Goal: Task Accomplishment & Management: Manage account settings

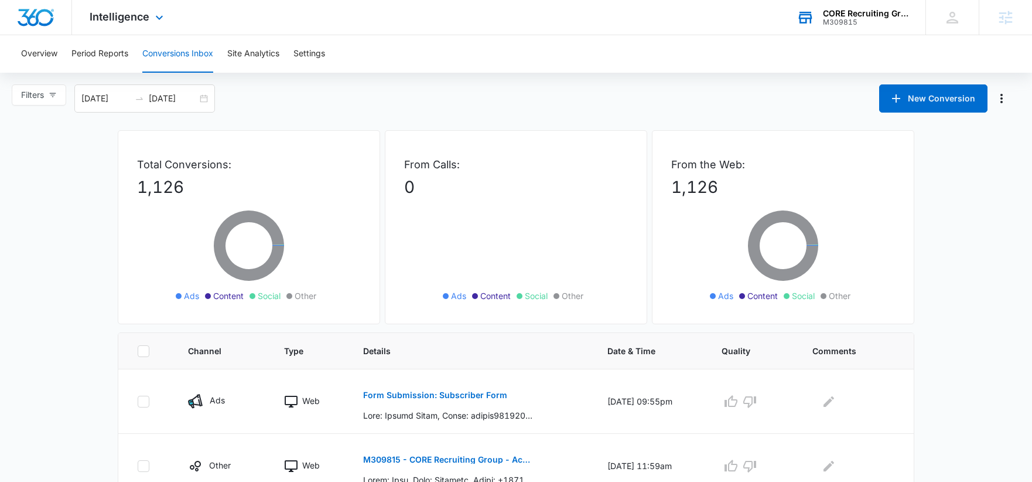
click at [826, 12] on div "CORE Recruiting Group" at bounding box center [866, 13] width 86 height 9
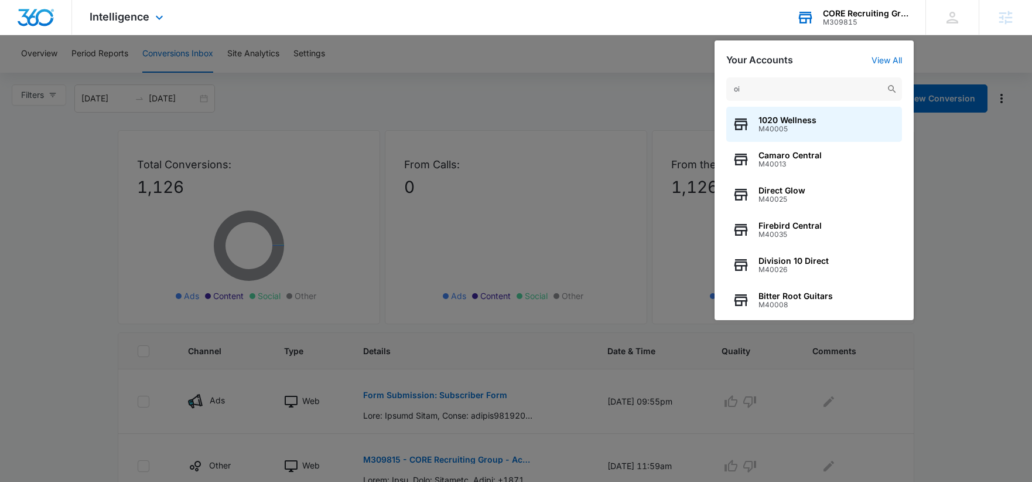
type input "o"
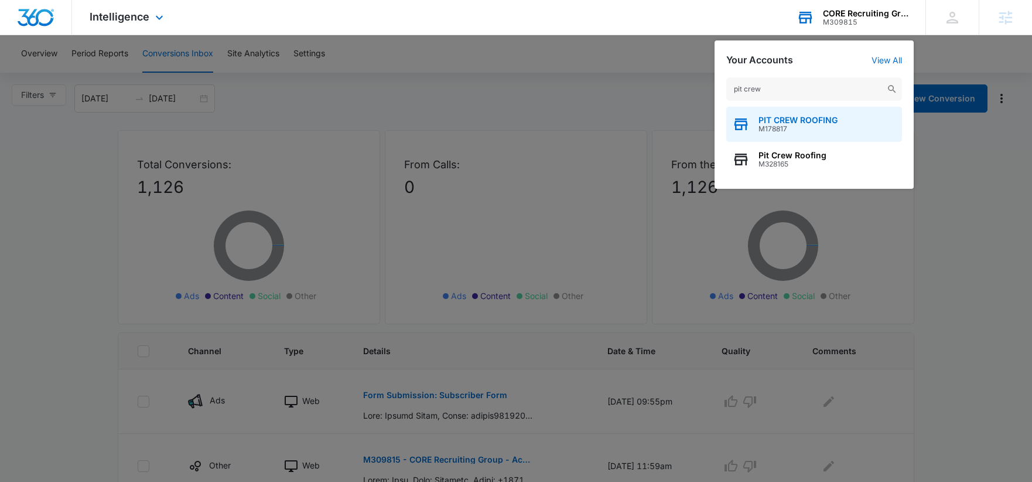
type input "pit crew"
click at [793, 119] on span "PIT CREW ROOFING" at bounding box center [798, 119] width 79 height 9
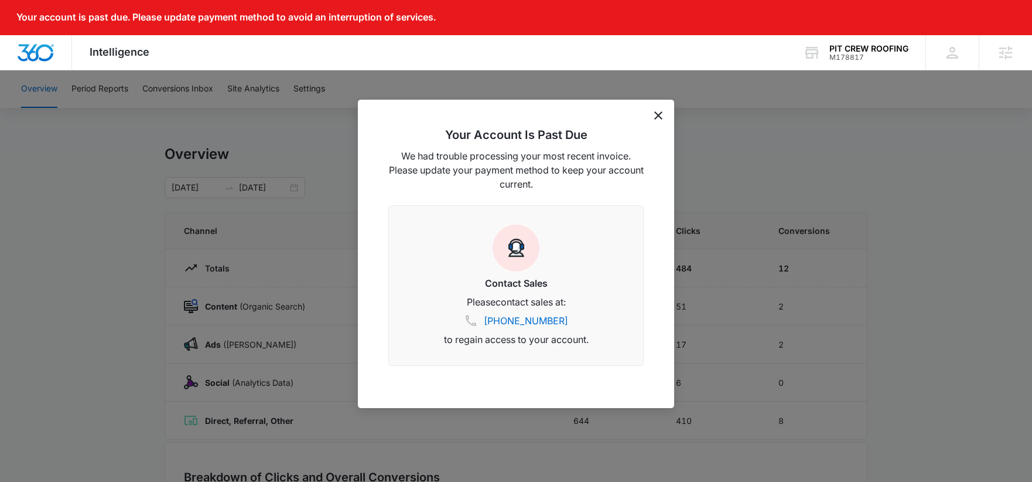
click at [662, 120] on div "Your Account Is Past Due We had trouble processing your most recent invoice. Pl…" at bounding box center [516, 254] width 316 height 308
click at [652, 115] on div "Your Account Is Past Due We had trouble processing your most recent invoice. Pl…" at bounding box center [516, 254] width 316 height 308
click at [654, 110] on div "Your Account Is Past Due We had trouble processing your most recent invoice. Pl…" at bounding box center [516, 254] width 316 height 308
click at [729, 129] on div at bounding box center [516, 241] width 1032 height 482
click at [653, 116] on div "Your Account Is Past Due We had trouble processing your most recent invoice. Pl…" at bounding box center [516, 254] width 316 height 308
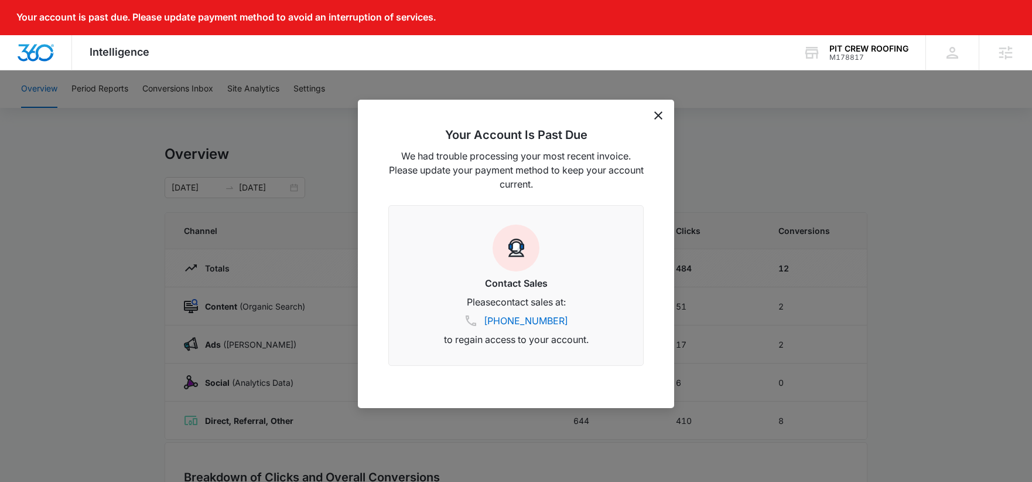
click at [656, 115] on icon "dismiss this dialog" at bounding box center [658, 115] width 8 height 8
click at [656, 115] on div "Overview Period Reports Conversions Inbox Site Analytics Settings Overview 07/2…" at bounding box center [516, 415] width 1032 height 690
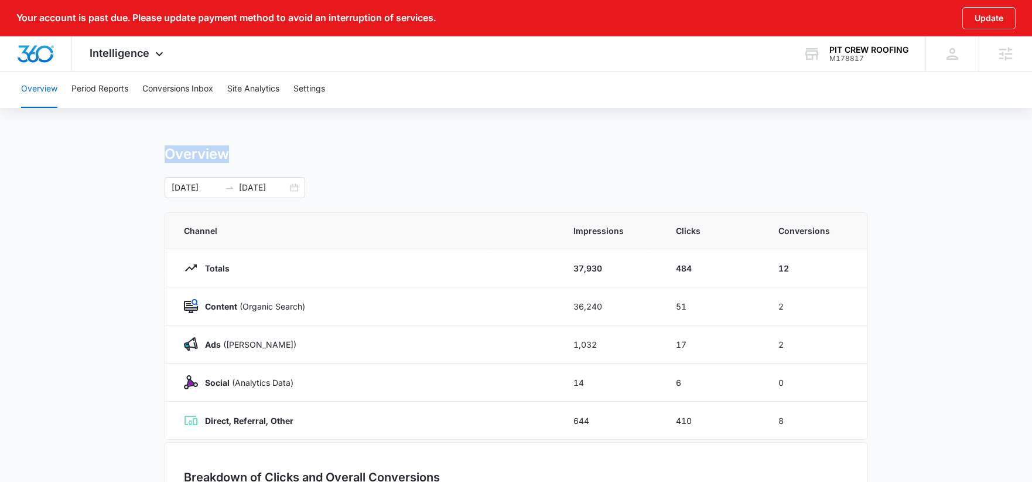
click at [328, 161] on div "Overview" at bounding box center [516, 154] width 703 height 18
click at [295, 189] on div "07/28/2025 08/27/2025" at bounding box center [235, 187] width 141 height 21
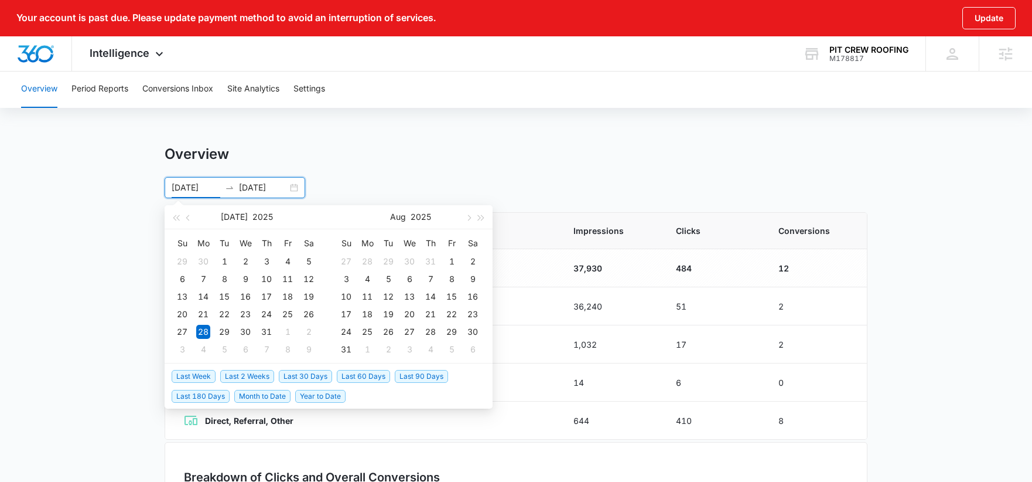
click at [257, 373] on span "Last 2 Weeks" at bounding box center [247, 376] width 54 height 13
type input "09/01/2025"
type input "09/15/2025"
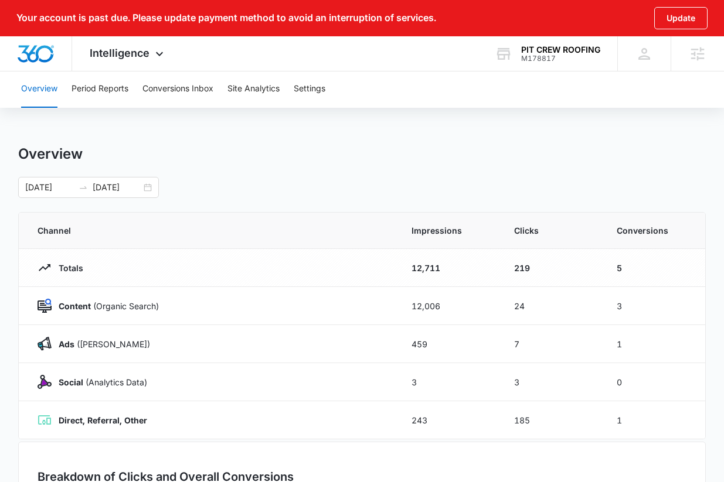
click at [432, 187] on div "09/01/2025 09/15/2025 Sep 2025 Su Mo Tu We Th Fr Sa 31 1 2 3 4 5 6 7 8 9 10 11 …" at bounding box center [361, 187] width 687 height 21
click at [154, 53] on icon at bounding box center [159, 57] width 14 height 14
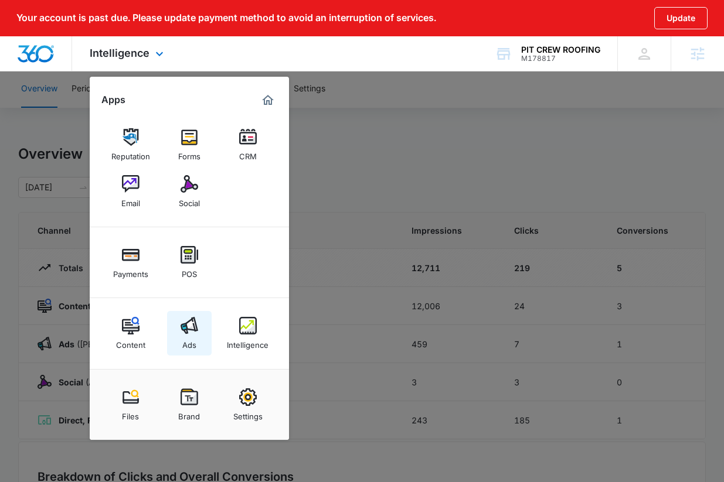
click at [193, 321] on img at bounding box center [189, 326] width 18 height 18
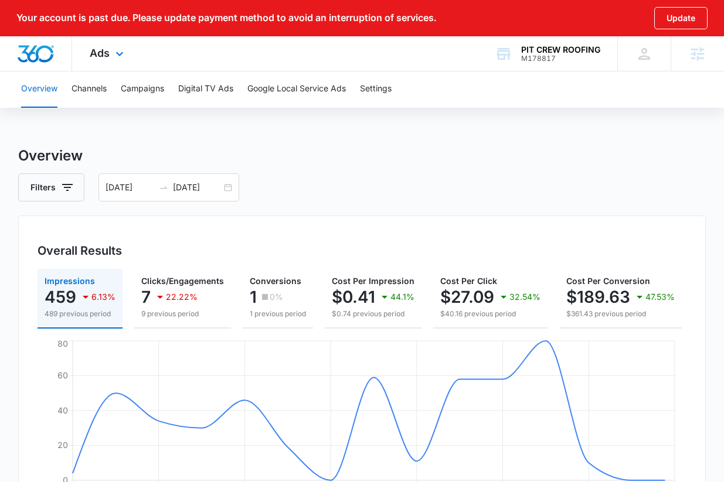
click at [95, 59] on div "Ads Apps Reputation Forms CRM Email Social Payments POS Content Ads Intelligenc…" at bounding box center [108, 53] width 72 height 35
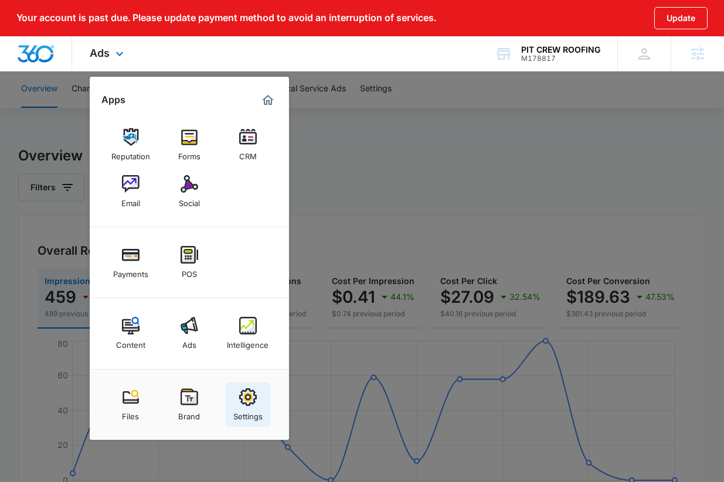
click at [245, 400] on img at bounding box center [248, 397] width 18 height 18
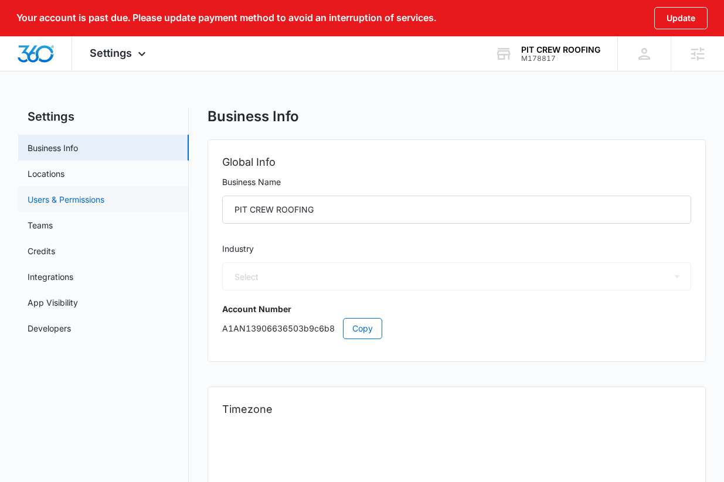
select select "4"
select select "US"
select select "America/New_York"
click at [67, 193] on link "Users & Permissions" at bounding box center [66, 199] width 77 height 12
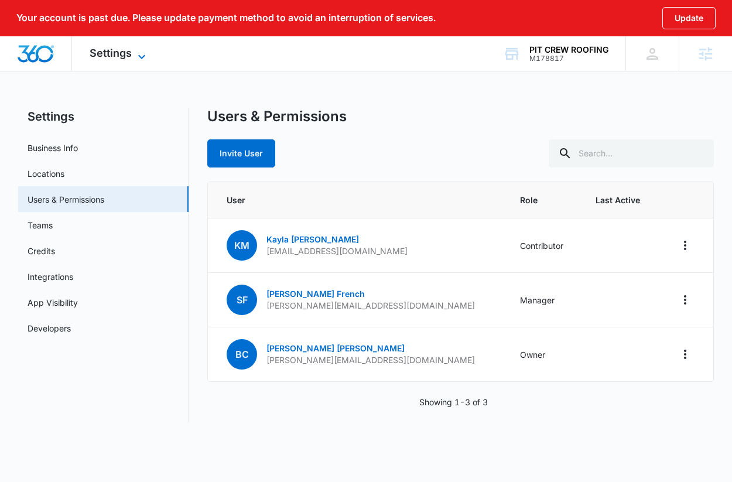
click at [111, 56] on span "Settings" at bounding box center [111, 53] width 42 height 12
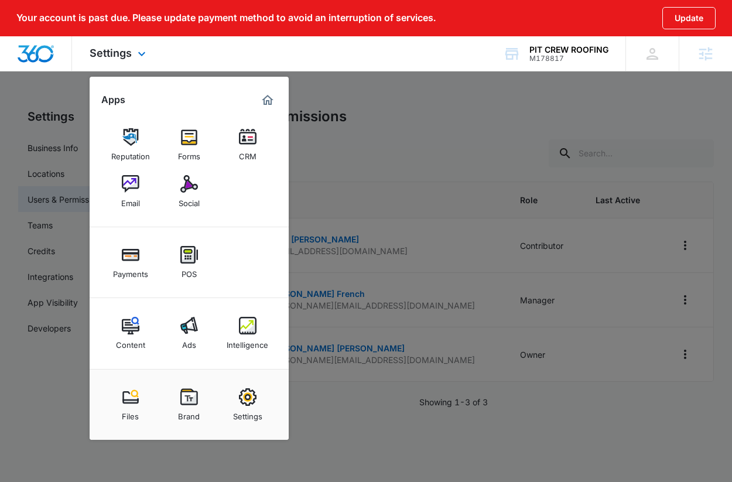
click at [270, 96] on img "Marketing 360® Dashboard" at bounding box center [268, 100] width 14 height 14
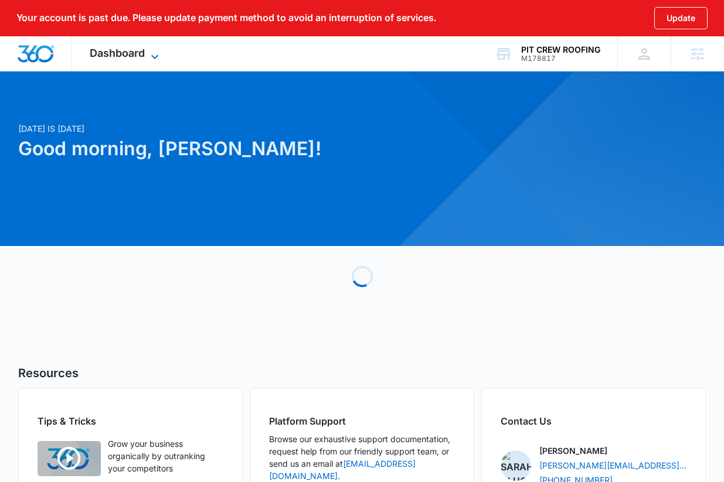
click at [142, 50] on span "Dashboard" at bounding box center [117, 53] width 55 height 12
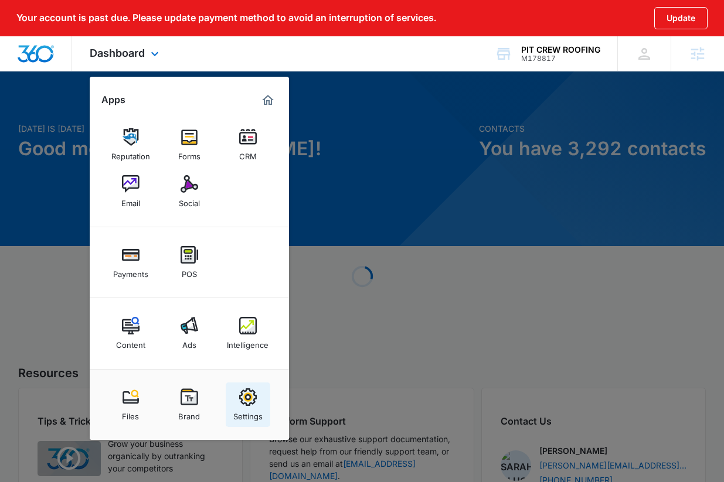
click at [254, 390] on img at bounding box center [248, 397] width 18 height 18
select select "4"
select select "US"
select select "America/New_York"
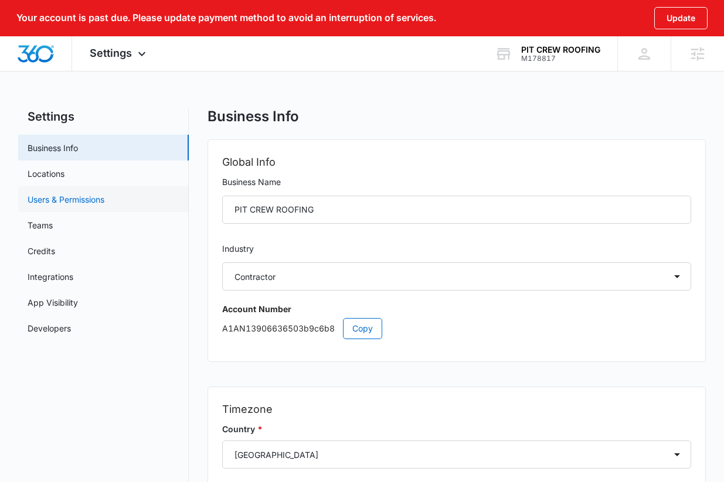
click at [104, 200] on link "Users & Permissions" at bounding box center [66, 199] width 77 height 12
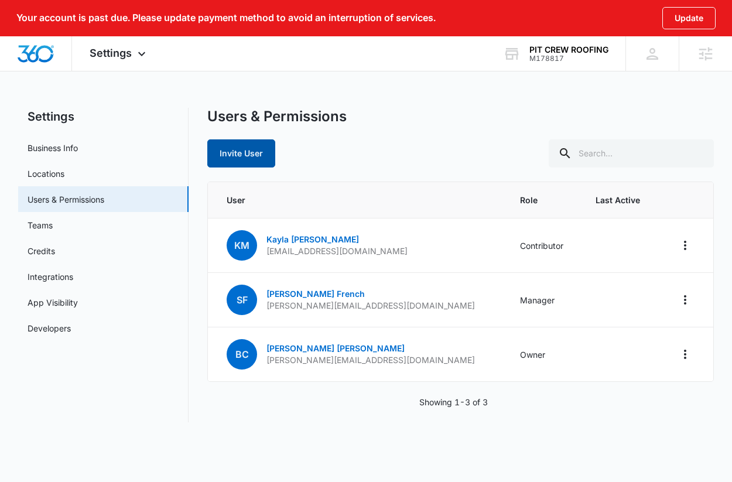
click at [273, 156] on button "Invite User" at bounding box center [241, 153] width 68 height 28
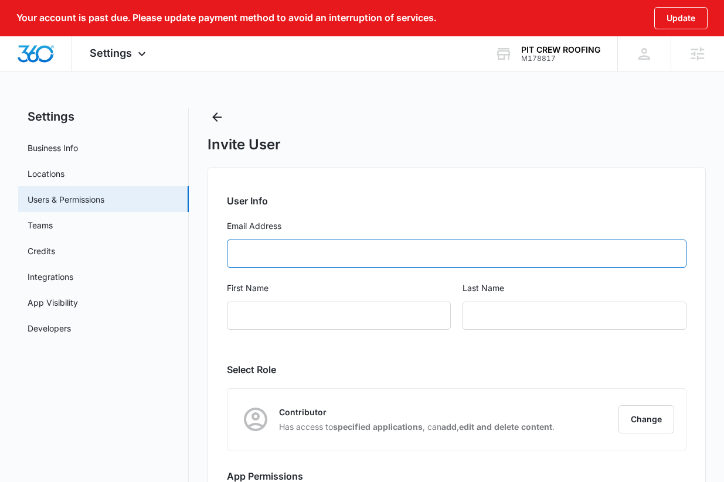
click at [296, 251] on input "Email Address" at bounding box center [456, 254] width 459 height 28
type input "leah@pitcrewroofing.com"
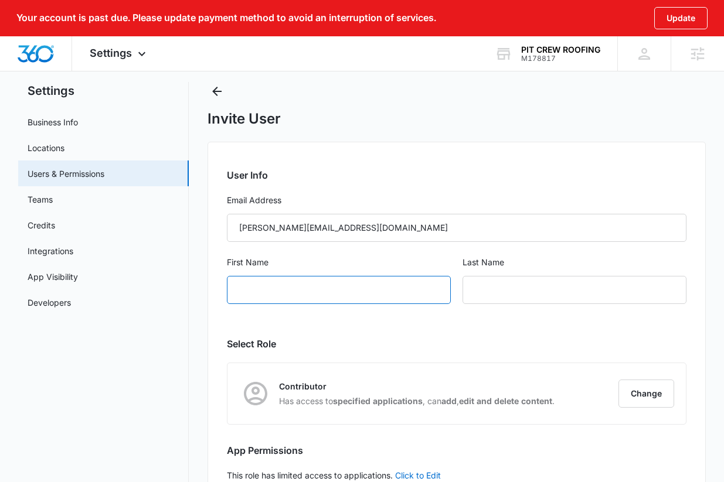
scroll to position [40, 0]
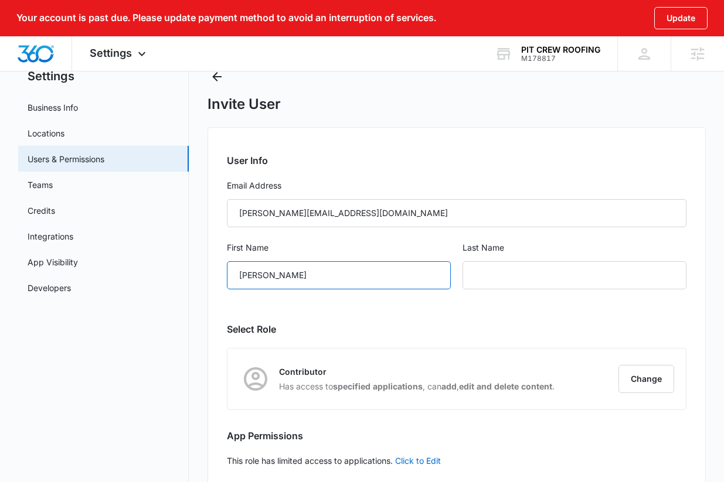
type input "Leah"
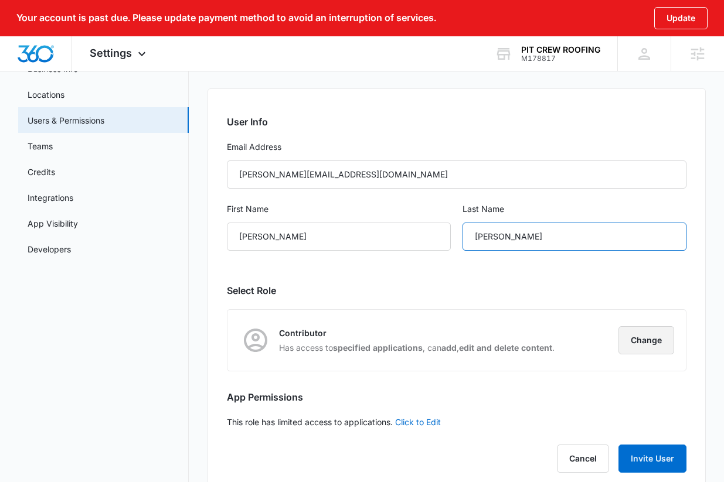
scroll to position [87, 0]
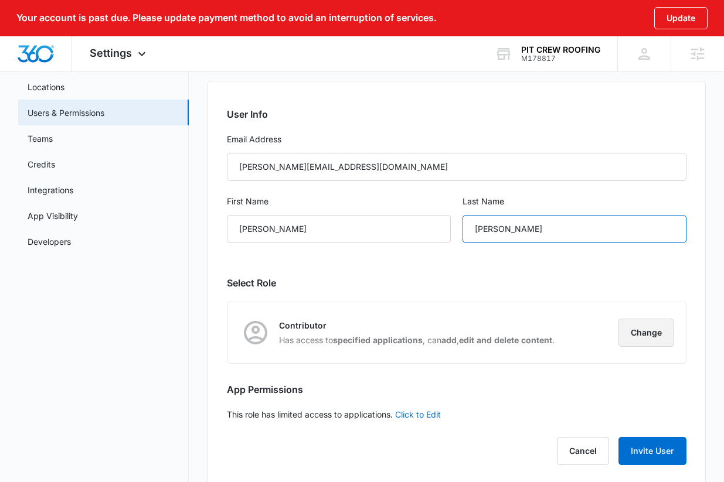
type input "Felgar"
click at [636, 328] on button "Change" at bounding box center [646, 333] width 56 height 28
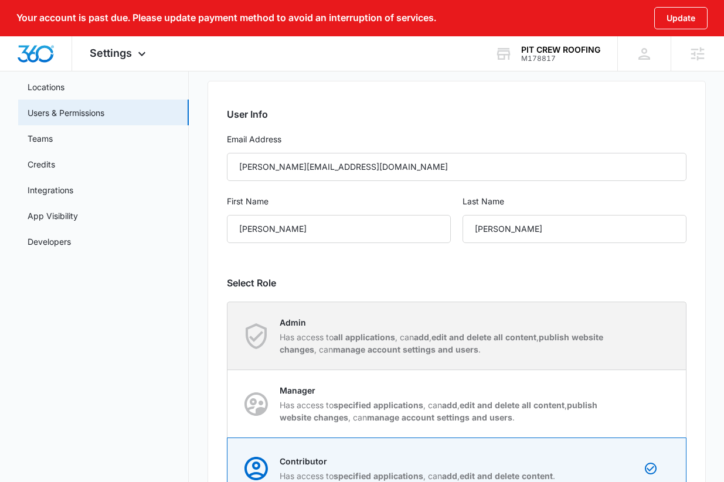
click at [434, 332] on p "Has access to all applications , can add , edit and delete all content , publis…" at bounding box center [443, 343] width 329 height 25
click at [228, 336] on input "Admin Has access to all applications , can add , edit and delete all content , …" at bounding box center [227, 336] width 1 height 1
radio input "true"
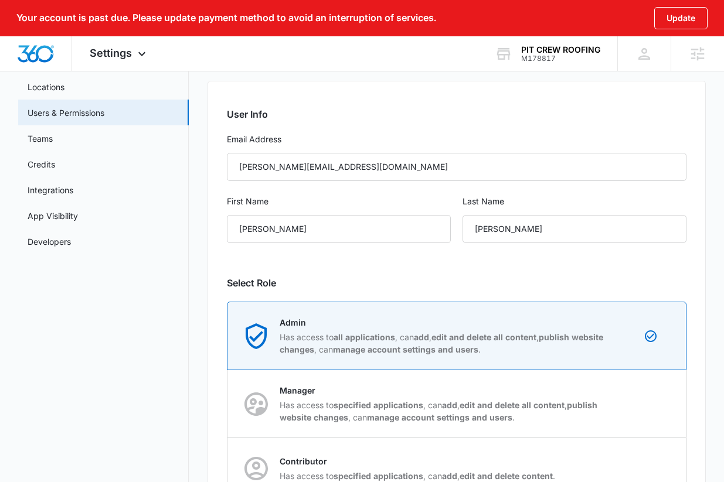
click at [471, 268] on div "User Info Email Address leah@pitcrewroofing.com First Name Leah Last Name Felga…" at bounding box center [456, 351] width 498 height 540
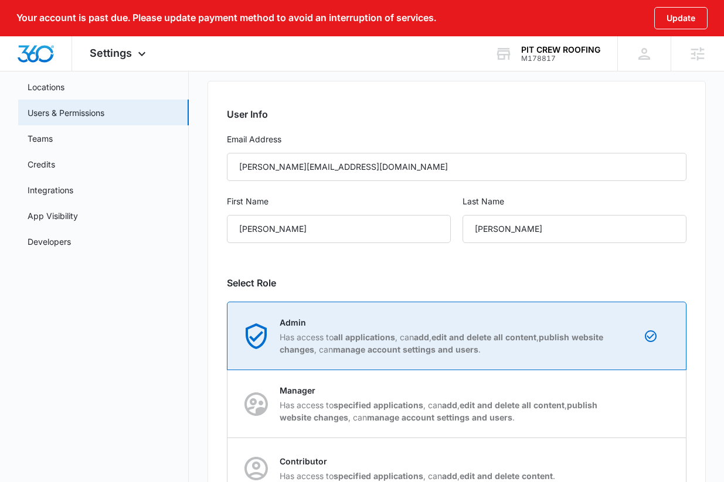
scroll to position [239, 0]
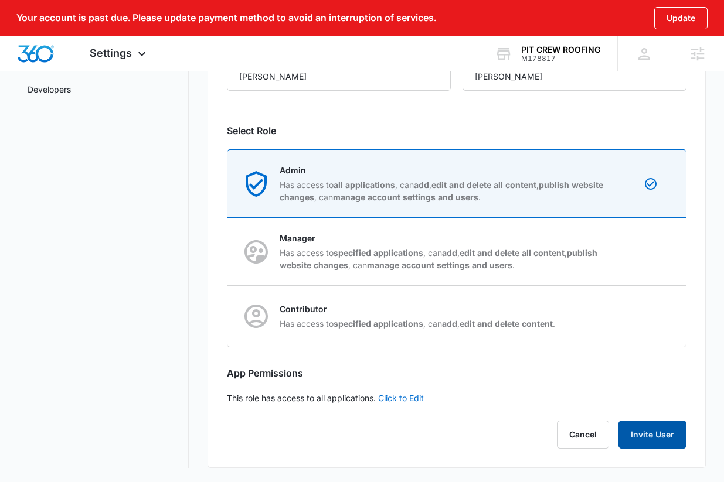
click at [656, 440] on button "Invite User" at bounding box center [652, 435] width 68 height 28
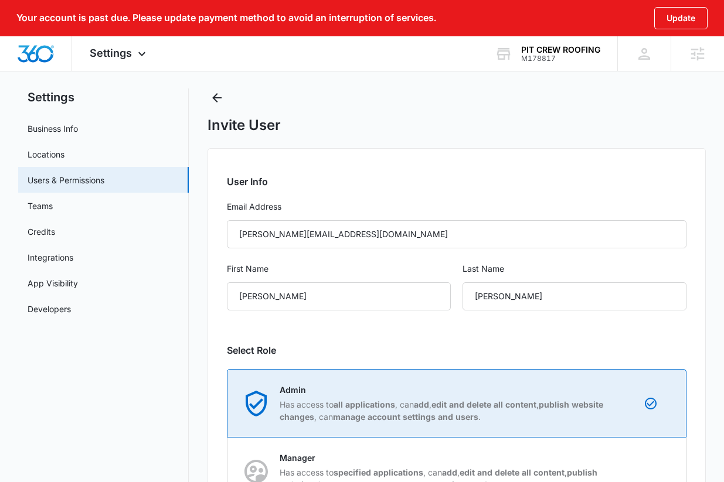
scroll to position [0, 0]
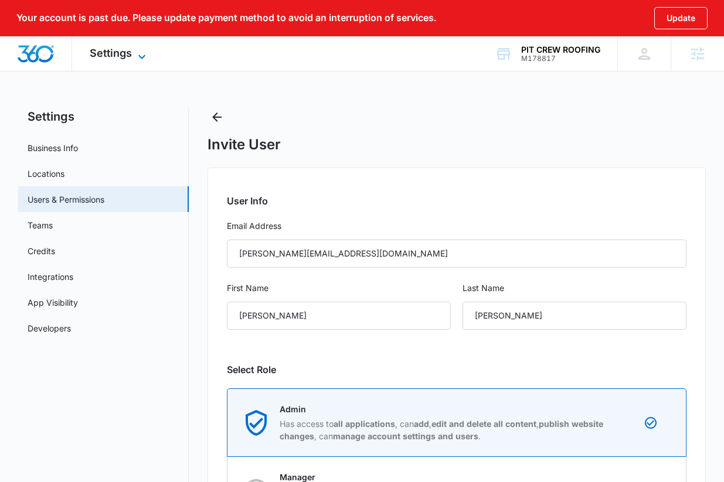
click at [137, 54] on icon at bounding box center [142, 57] width 14 height 14
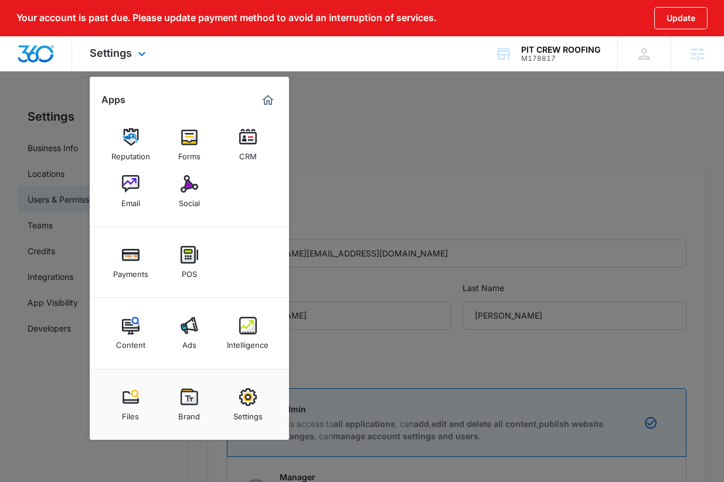
click at [264, 97] on img "Marketing 360® Dashboard" at bounding box center [268, 100] width 14 height 14
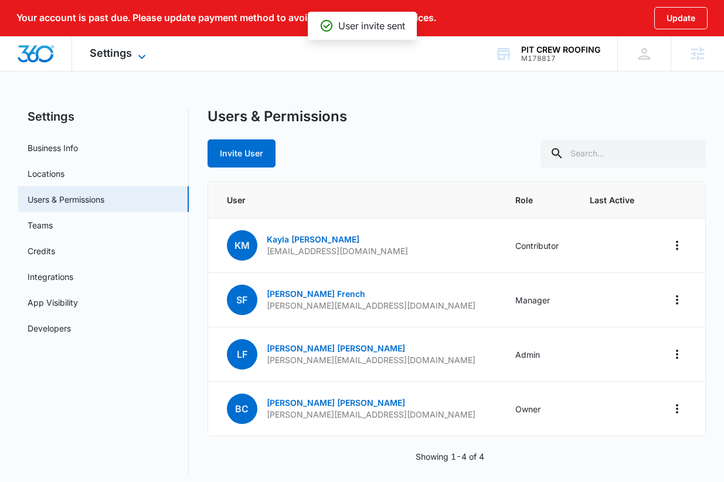
click at [123, 53] on span "Settings" at bounding box center [111, 53] width 42 height 12
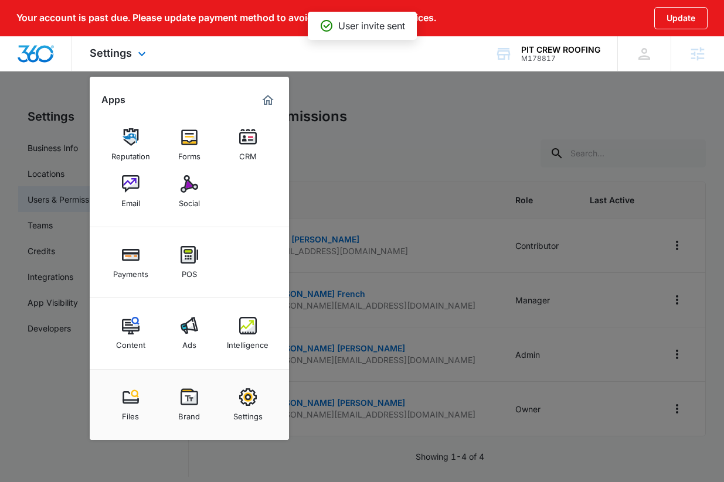
click at [265, 93] on img "Marketing 360® Dashboard" at bounding box center [268, 100] width 14 height 14
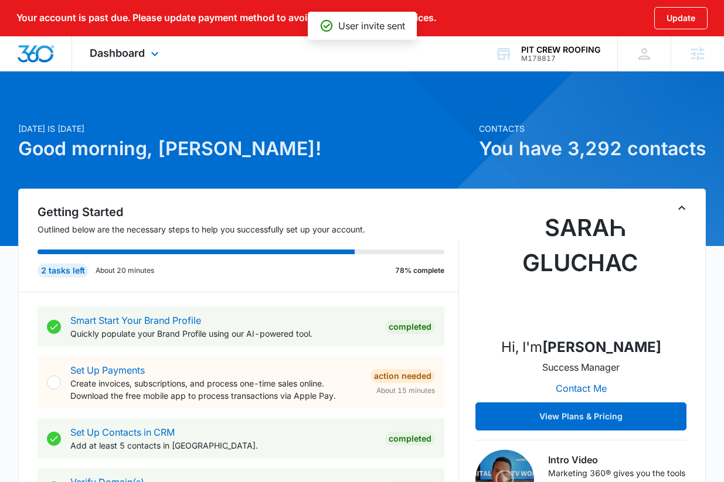
click at [144, 60] on div "Dashboard Apps Reputation Forms CRM Email Social Payments POS Content Ads Intel…" at bounding box center [125, 53] width 107 height 35
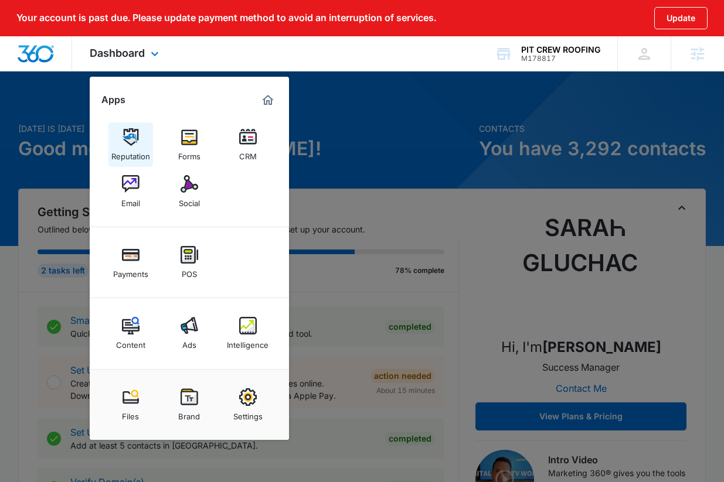
click at [132, 140] on img at bounding box center [131, 137] width 18 height 18
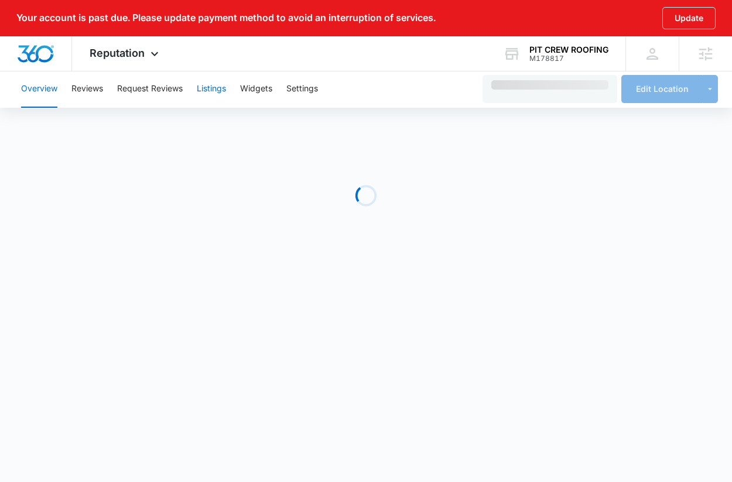
click at [214, 90] on button "Listings" at bounding box center [211, 88] width 29 height 37
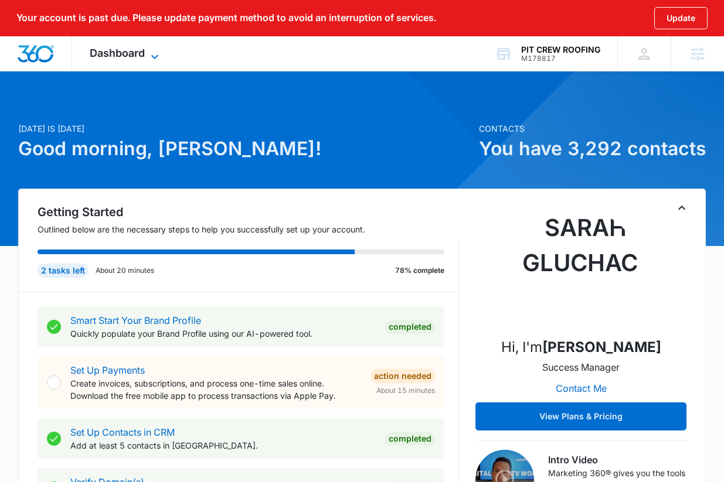
click at [142, 48] on span "Dashboard" at bounding box center [117, 53] width 55 height 12
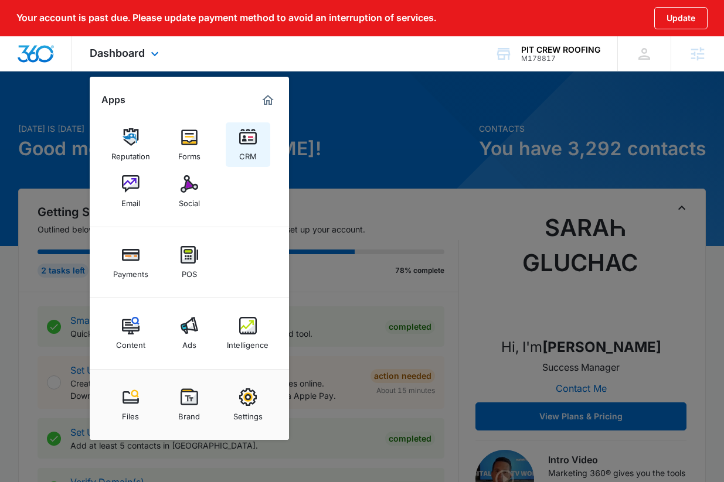
click at [252, 141] on img at bounding box center [248, 137] width 18 height 18
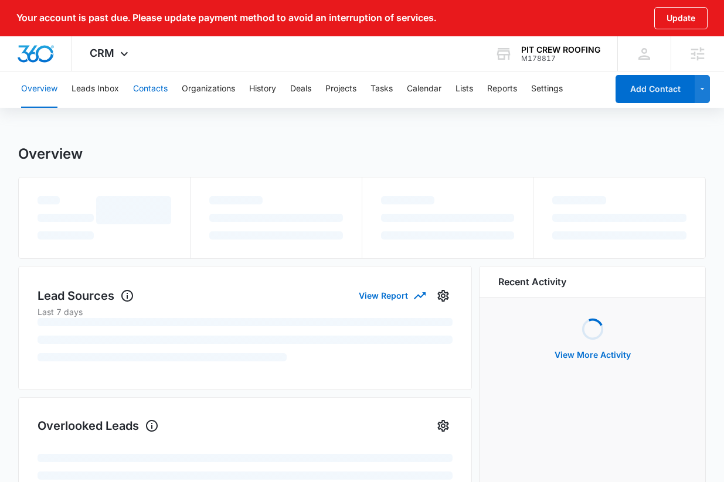
click at [146, 86] on button "Contacts" at bounding box center [150, 88] width 35 height 37
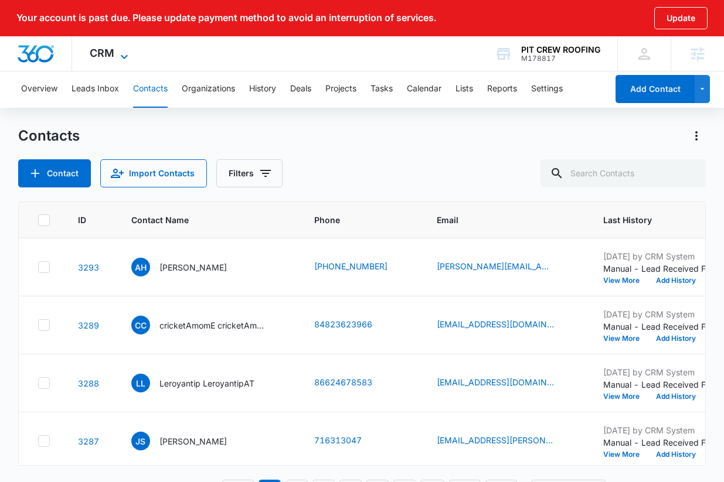
click at [102, 53] on span "CRM" at bounding box center [102, 53] width 25 height 12
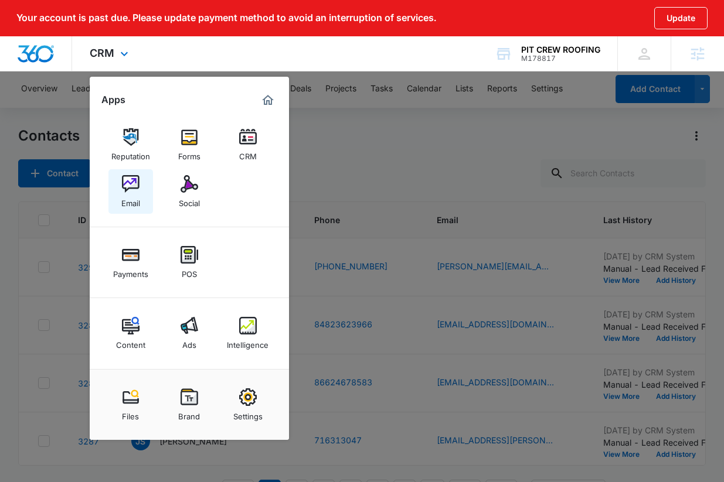
click at [135, 190] on img at bounding box center [131, 184] width 18 height 18
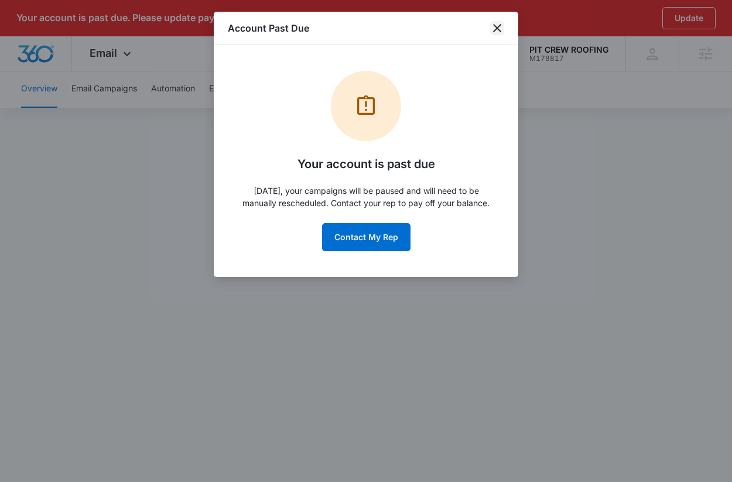
click at [499, 30] on icon "close" at bounding box center [497, 28] width 8 height 8
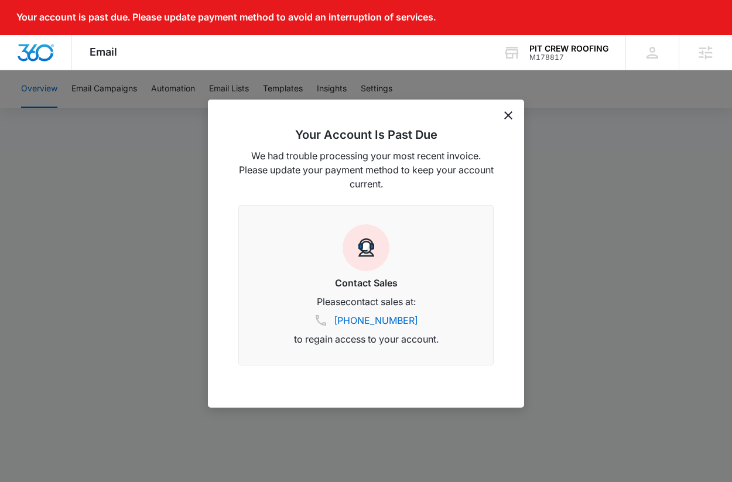
click at [512, 112] on div "Your Account Is Past Due We had trouble processing your most recent invoice. Pl…" at bounding box center [366, 254] width 316 height 308
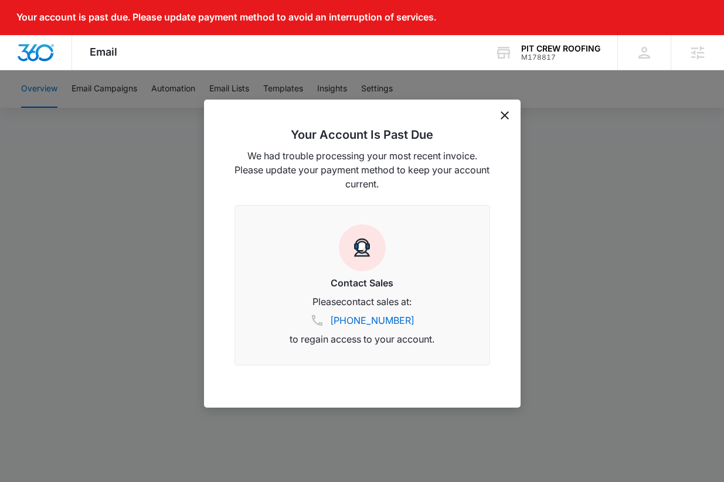
click at [510, 114] on div "Your Account Is Past Due We had trouble processing your most recent invoice. Pl…" at bounding box center [362, 254] width 316 height 308
click at [506, 115] on icon "dismiss this dialog" at bounding box center [504, 115] width 8 height 8
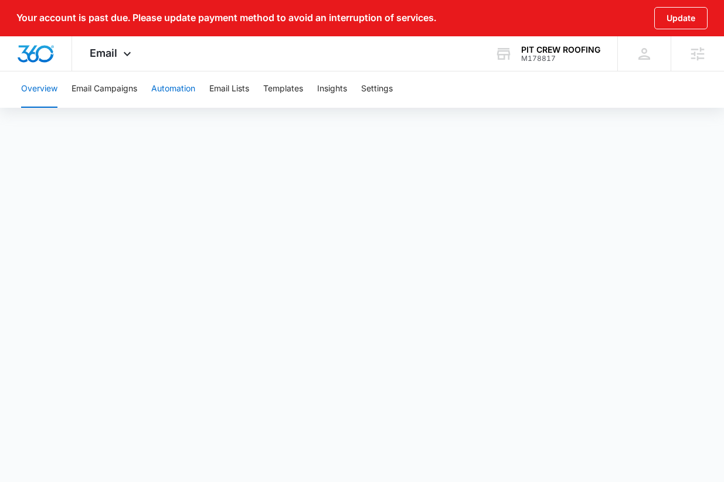
click at [165, 82] on button "Automation" at bounding box center [173, 88] width 44 height 37
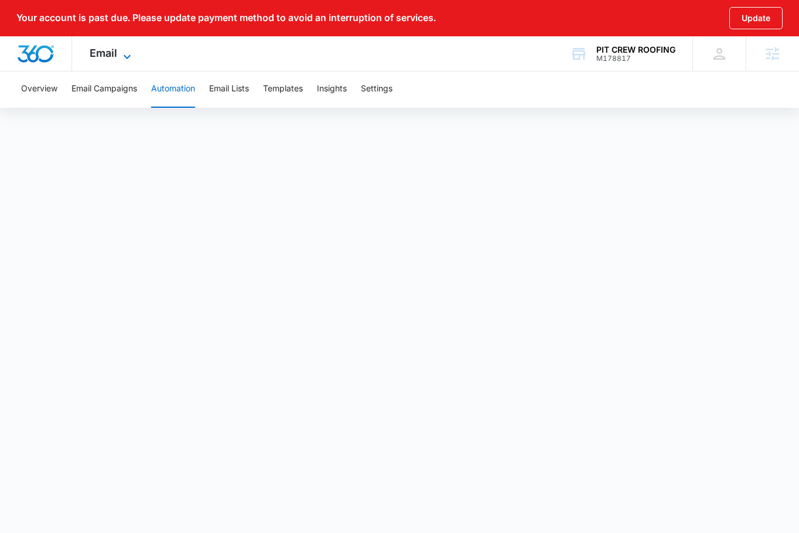
click at [108, 55] on span "Email" at bounding box center [104, 53] width 28 height 12
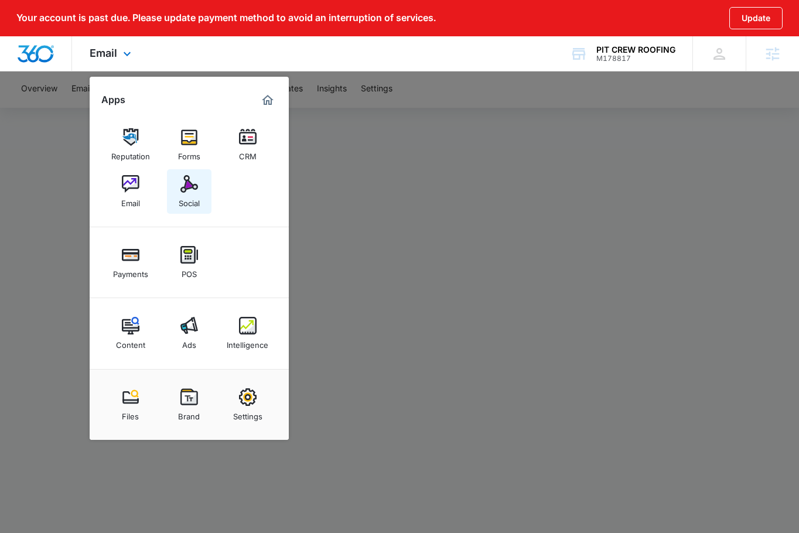
click at [185, 189] on img at bounding box center [189, 184] width 18 height 18
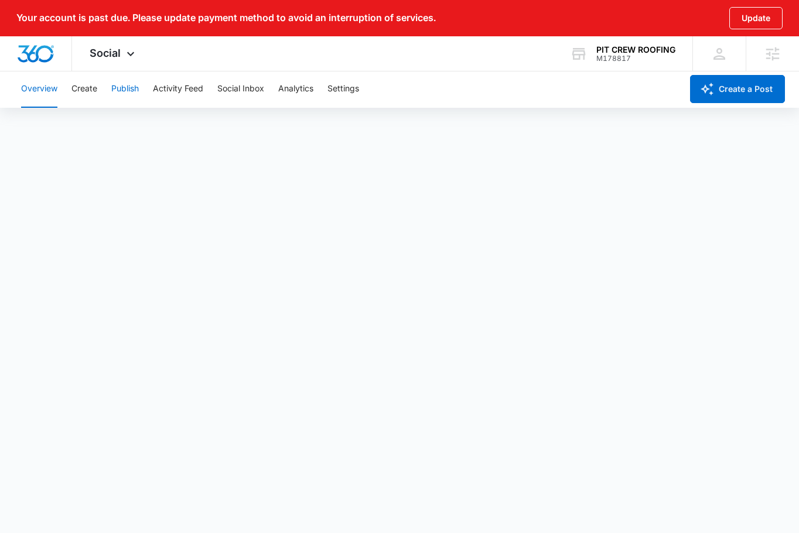
click at [119, 88] on button "Publish" at bounding box center [125, 88] width 28 height 37
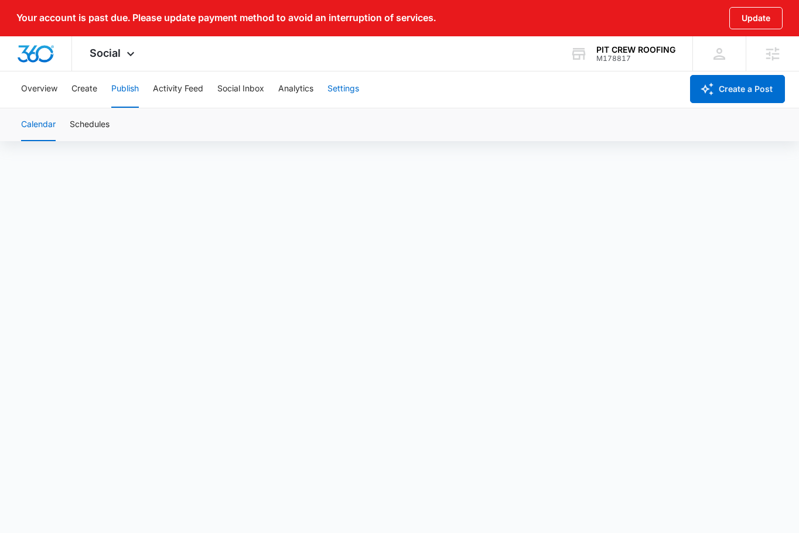
click at [340, 88] on button "Settings" at bounding box center [344, 88] width 32 height 37
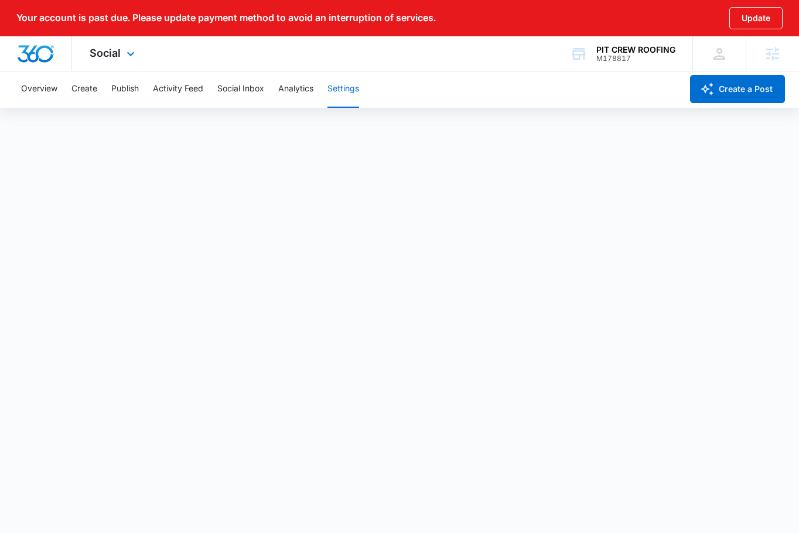
click at [110, 62] on div "Social Apps Reputation Forms CRM Email Social Payments POS Content Ads Intellig…" at bounding box center [113, 53] width 83 height 35
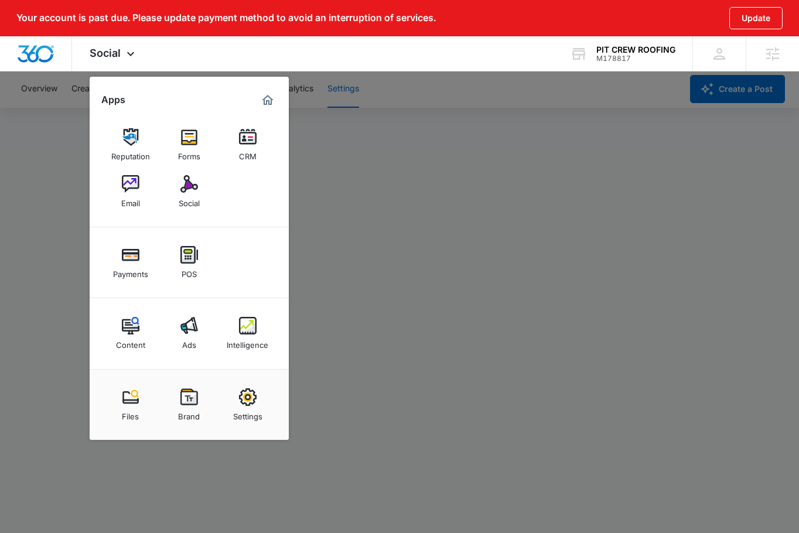
click at [373, 125] on div at bounding box center [399, 266] width 799 height 533
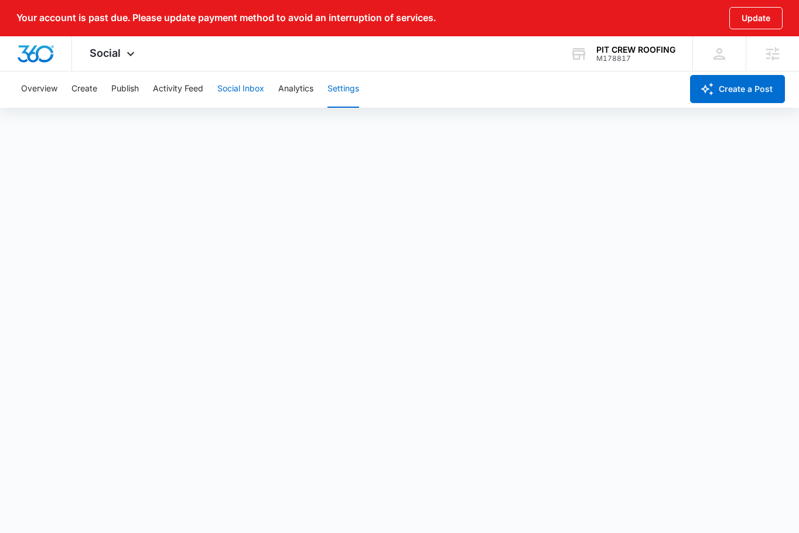
click at [238, 94] on button "Social Inbox" at bounding box center [240, 88] width 47 height 37
click at [309, 82] on button "Analytics" at bounding box center [295, 88] width 35 height 37
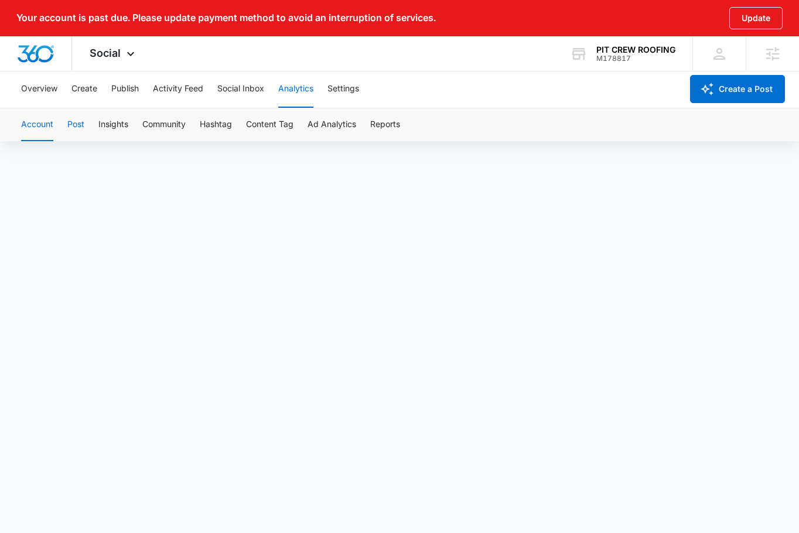
click at [84, 127] on button "Post" at bounding box center [75, 124] width 17 height 33
click at [28, 130] on button "Account" at bounding box center [37, 124] width 32 height 33
click at [395, 131] on button "Reports" at bounding box center [385, 124] width 30 height 33
click at [40, 130] on button "Account" at bounding box center [37, 124] width 32 height 33
click at [105, 119] on button "Insights" at bounding box center [113, 124] width 30 height 33
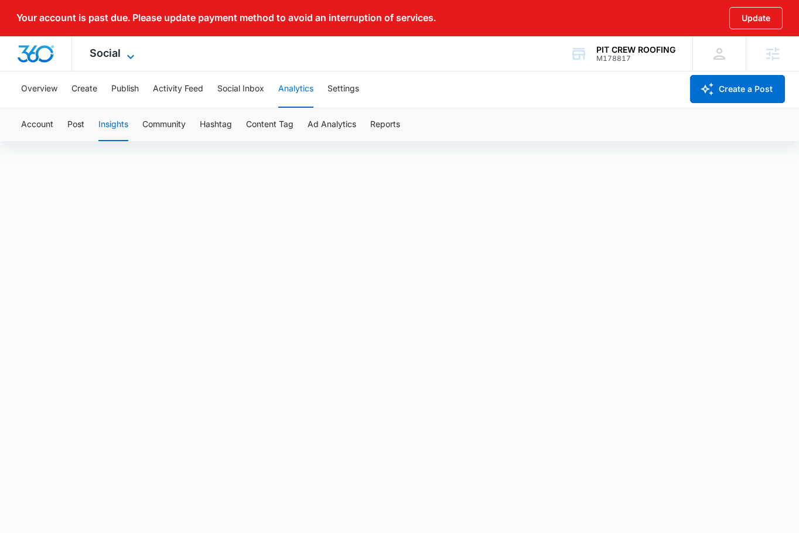
click at [106, 49] on span "Social" at bounding box center [105, 53] width 31 height 12
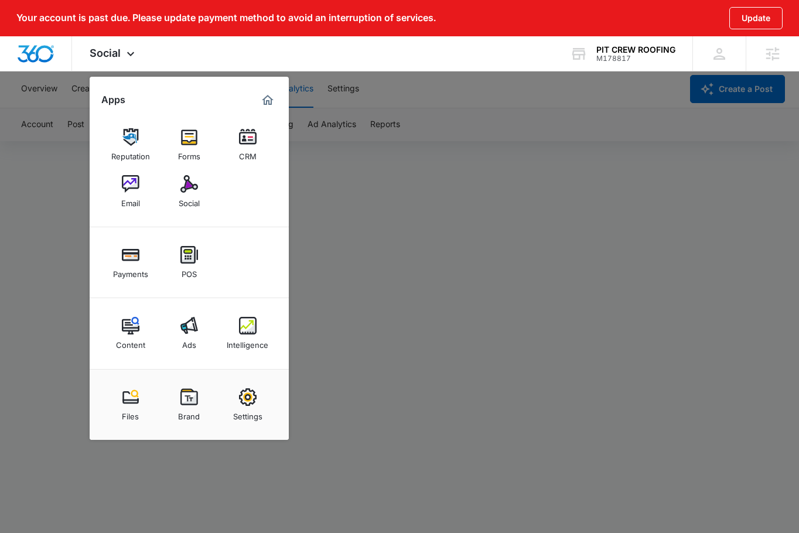
click at [422, 224] on div at bounding box center [399, 266] width 799 height 533
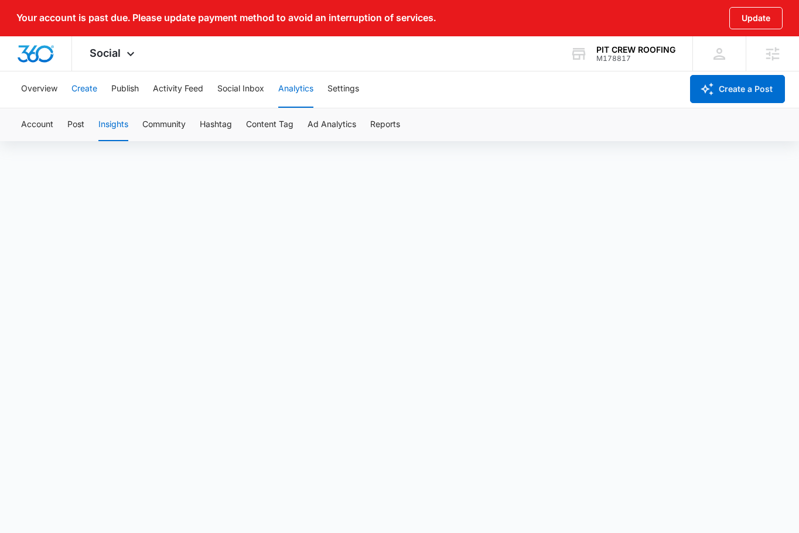
click at [82, 80] on button "Create" at bounding box center [84, 88] width 26 height 37
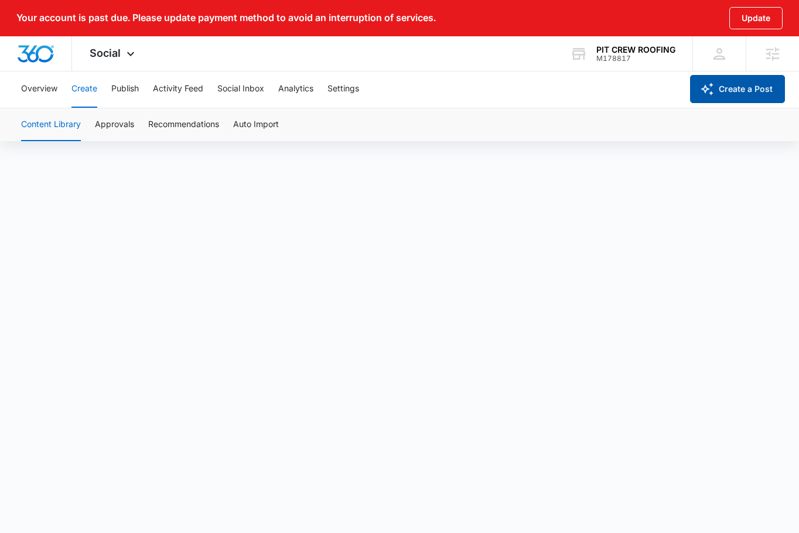
click at [732, 86] on button "Create a Post" at bounding box center [737, 89] width 95 height 28
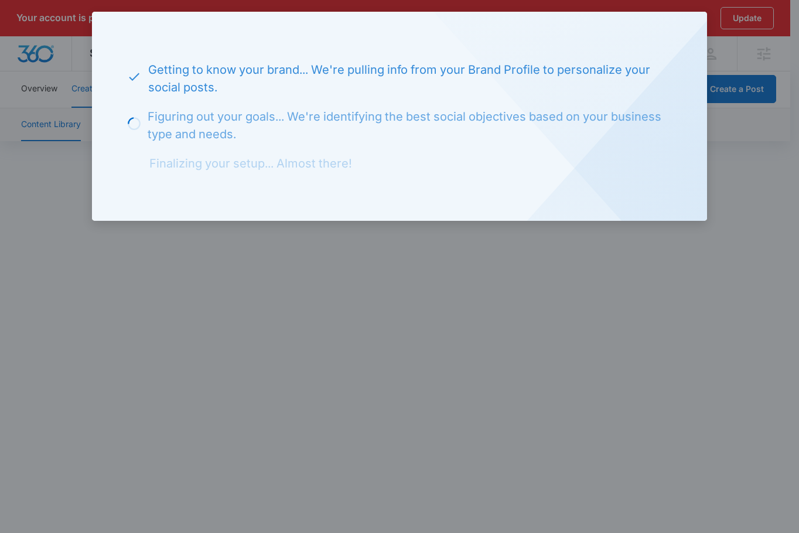
click at [527, 243] on div at bounding box center [399, 266] width 799 height 533
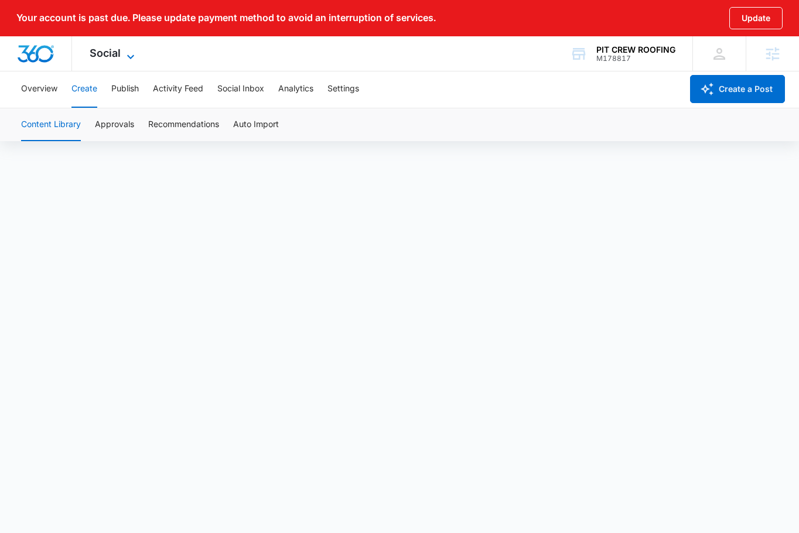
click at [94, 53] on span "Social" at bounding box center [105, 53] width 31 height 12
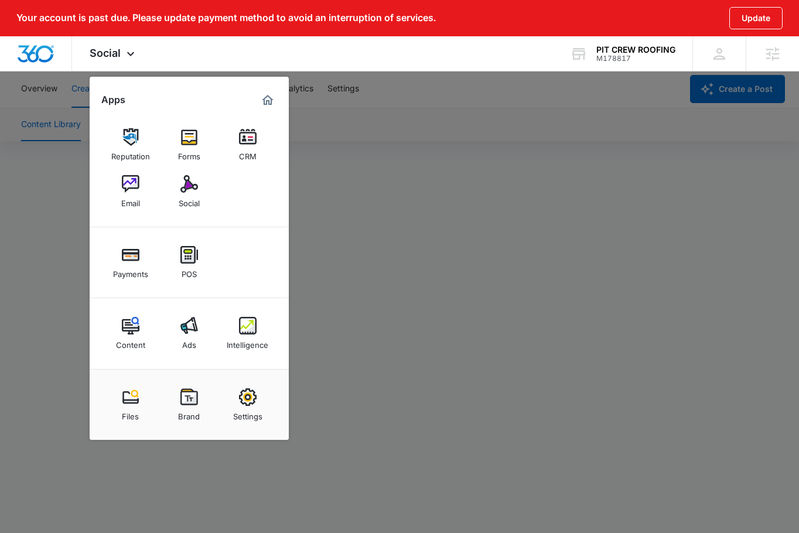
click at [683, 316] on div at bounding box center [399, 266] width 799 height 533
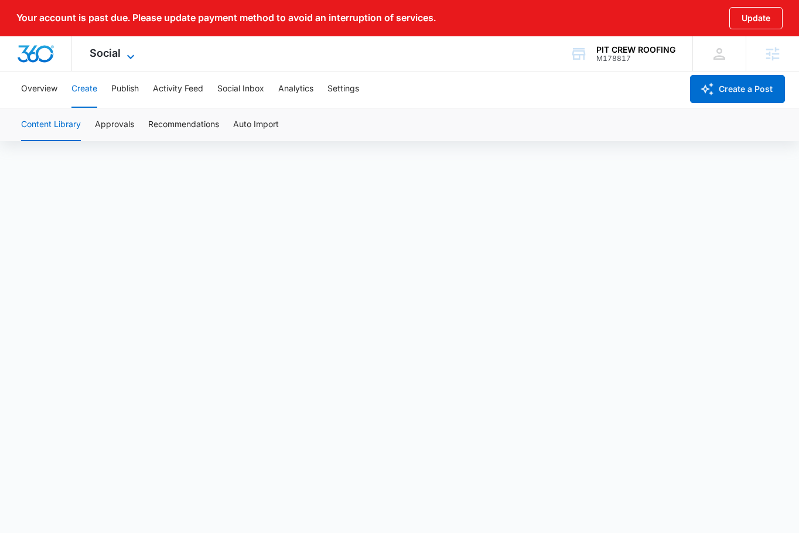
click at [112, 56] on span "Social" at bounding box center [105, 53] width 31 height 12
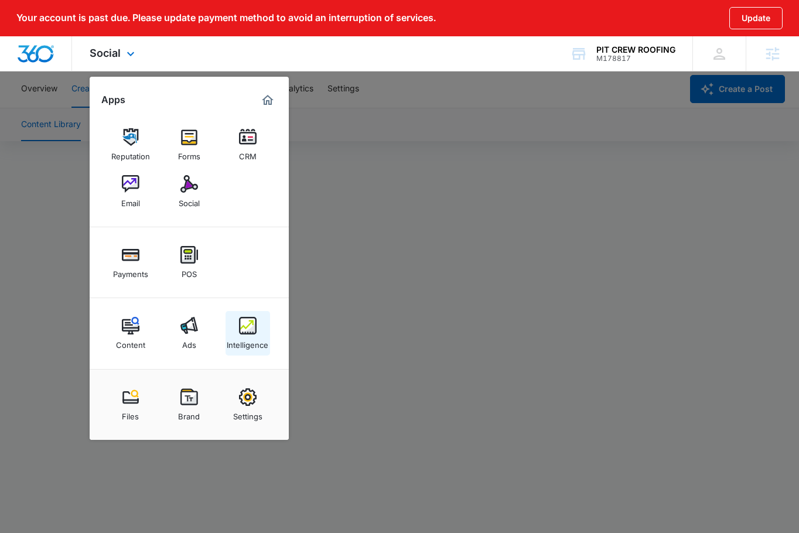
click at [252, 333] on img at bounding box center [248, 326] width 18 height 18
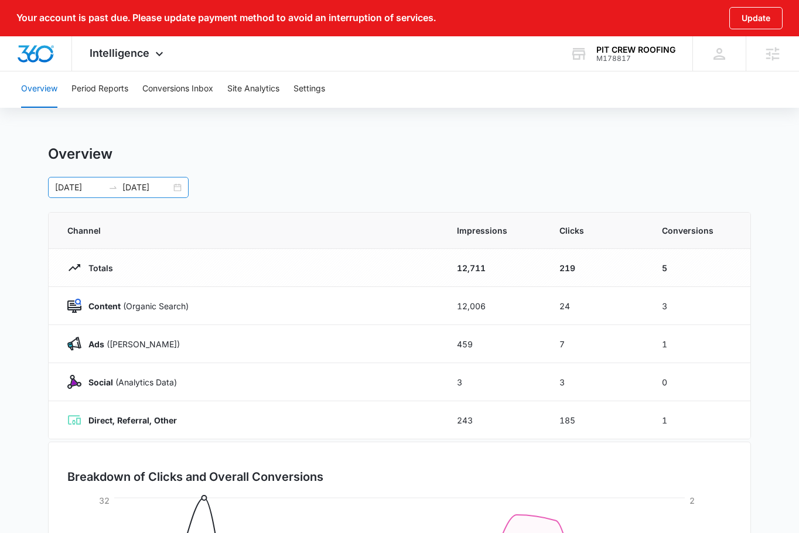
click at [179, 189] on div "09/01/2025 09/15/2025" at bounding box center [118, 187] width 141 height 21
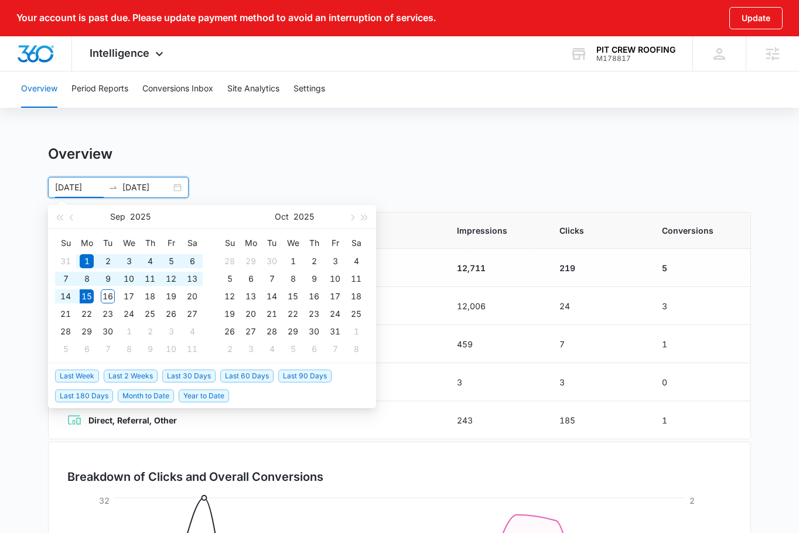
click at [194, 373] on span "Last 30 Days" at bounding box center [188, 376] width 53 height 13
type input "08/16/2025"
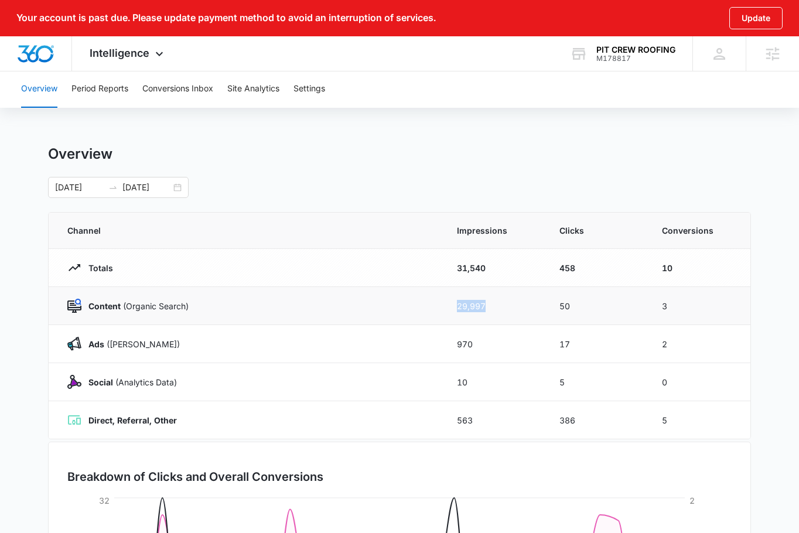
drag, startPoint x: 493, startPoint y: 310, endPoint x: 448, endPoint y: 307, distance: 44.6
click at [448, 307] on td "29,997" at bounding box center [494, 306] width 103 height 38
drag, startPoint x: 554, startPoint y: 309, endPoint x: 572, endPoint y: 306, distance: 18.4
click at [572, 306] on td "50" at bounding box center [596, 306] width 103 height 38
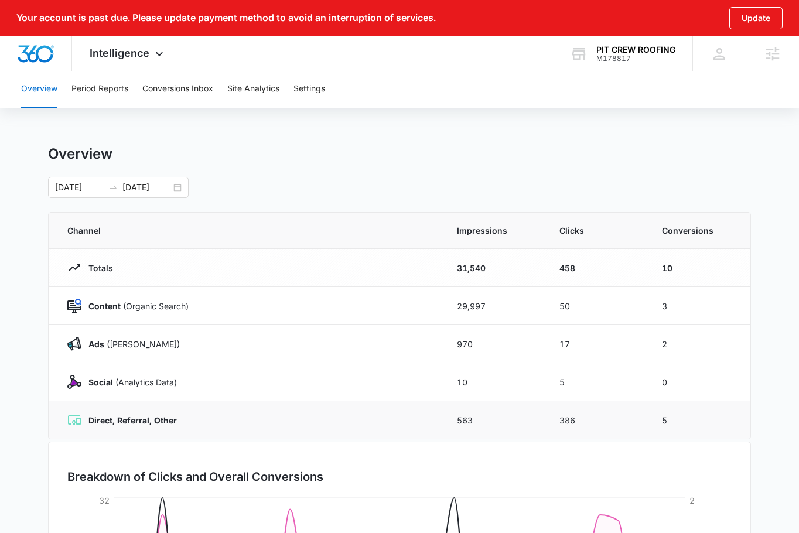
click at [552, 420] on td "386" at bounding box center [596, 420] width 103 height 38
drag, startPoint x: 551, startPoint y: 421, endPoint x: 601, endPoint y: 424, distance: 49.3
click at [601, 424] on td "386" at bounding box center [596, 420] width 103 height 38
click at [588, 418] on td "386" at bounding box center [596, 420] width 103 height 38
drag, startPoint x: 661, startPoint y: 305, endPoint x: 674, endPoint y: 306, distance: 12.9
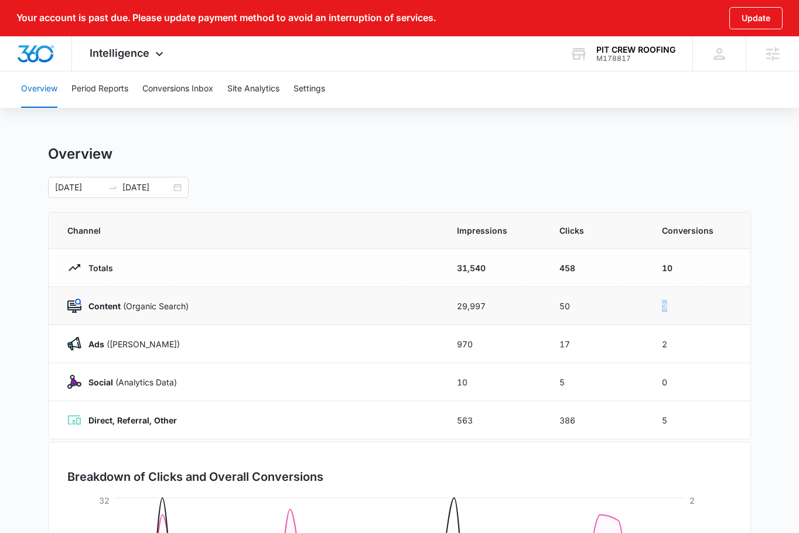
click at [674, 306] on td "3" at bounding box center [699, 306] width 103 height 38
drag, startPoint x: 657, startPoint y: 351, endPoint x: 659, endPoint y: 345, distance: 6.7
click at [659, 345] on td "2" at bounding box center [699, 344] width 103 height 38
click at [669, 344] on td "2" at bounding box center [699, 344] width 103 height 38
drag, startPoint x: 674, startPoint y: 418, endPoint x: 655, endPoint y: 422, distance: 19.2
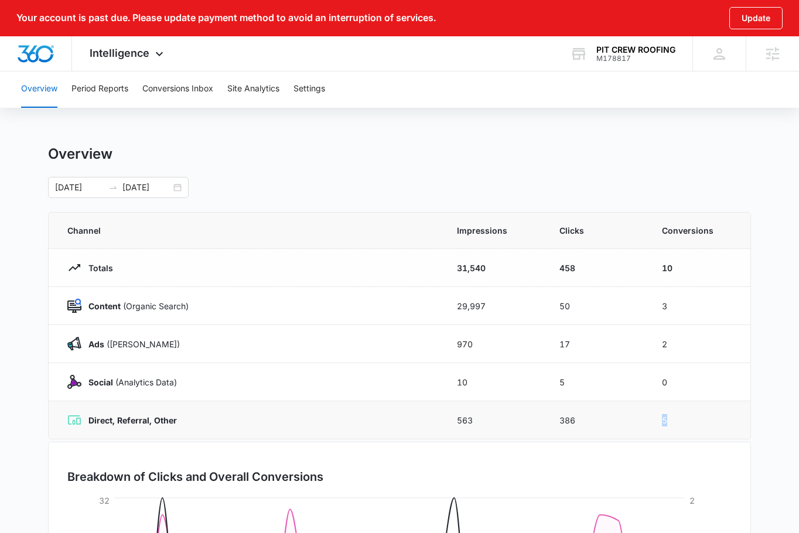
click at [657, 421] on td "5" at bounding box center [699, 420] width 103 height 38
click at [121, 88] on button "Period Reports" at bounding box center [99, 88] width 57 height 37
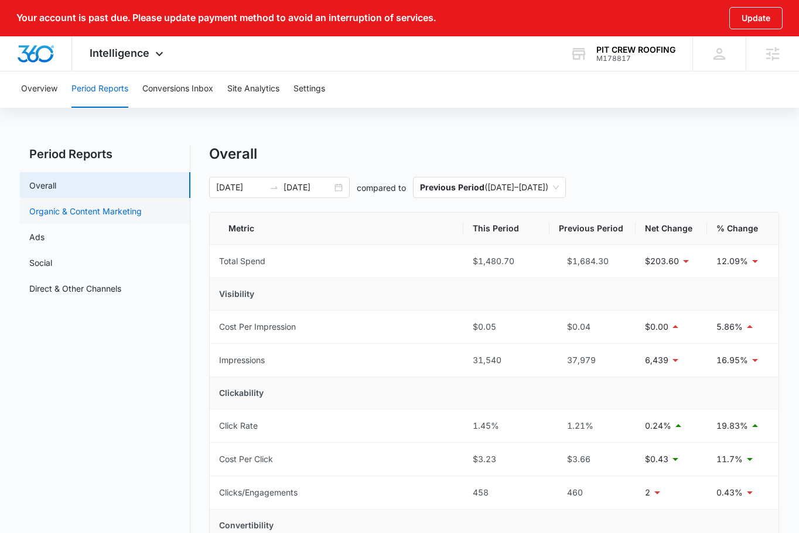
click at [98, 217] on link "Organic & Content Marketing" at bounding box center [85, 211] width 112 height 12
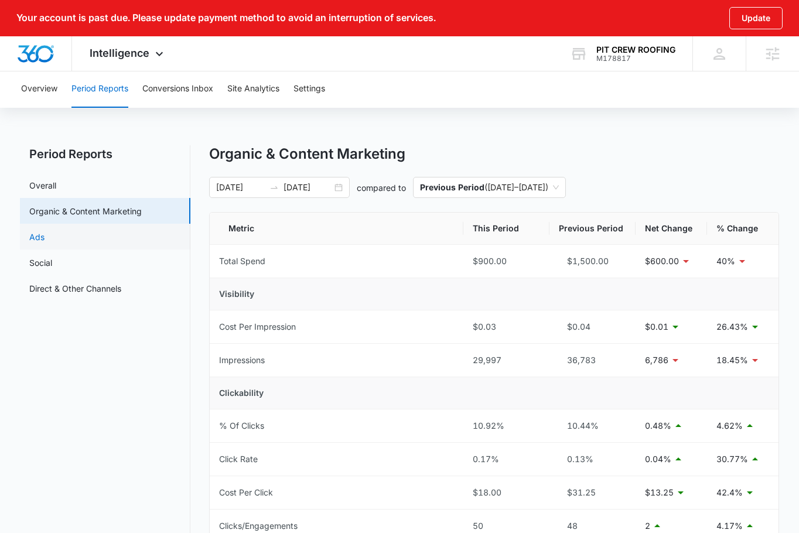
click at [45, 236] on link "Ads" at bounding box center [36, 237] width 15 height 12
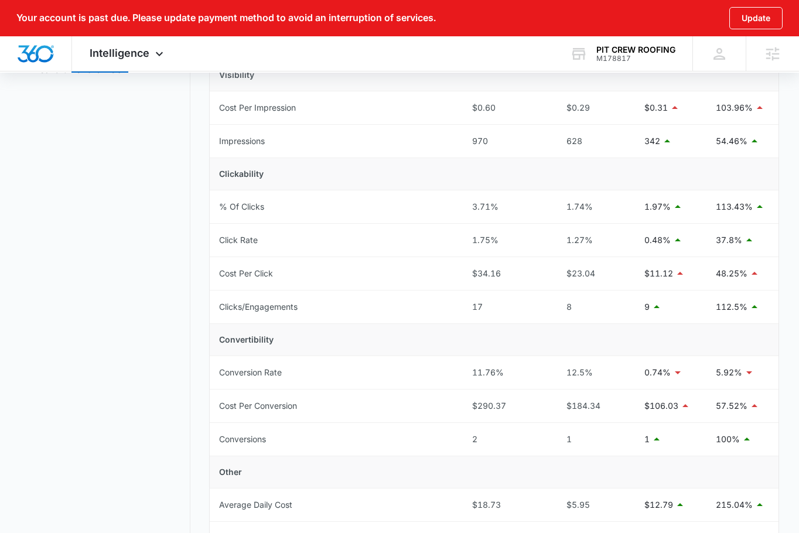
scroll to position [227, 0]
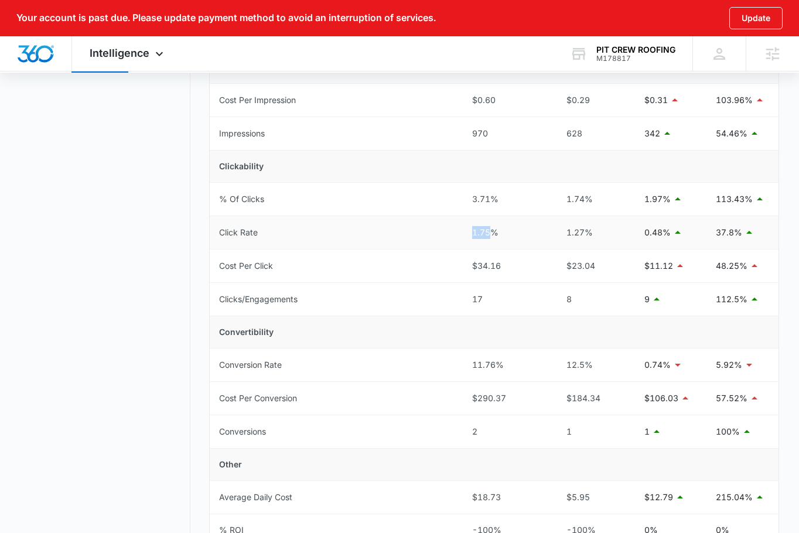
drag, startPoint x: 474, startPoint y: 227, endPoint x: 574, endPoint y: 233, distance: 99.8
click at [543, 233] on td "1.75%" at bounding box center [506, 232] width 86 height 33
click at [574, 233] on div "1.27%" at bounding box center [591, 232] width 67 height 13
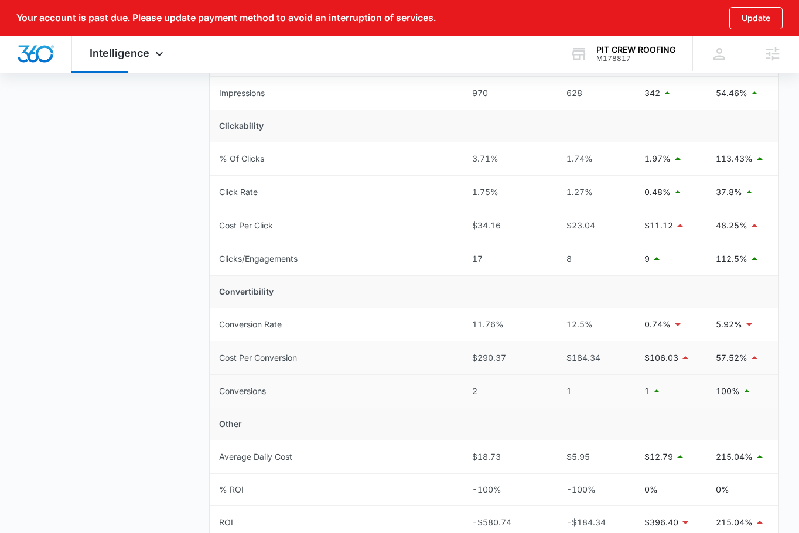
scroll to position [291, 0]
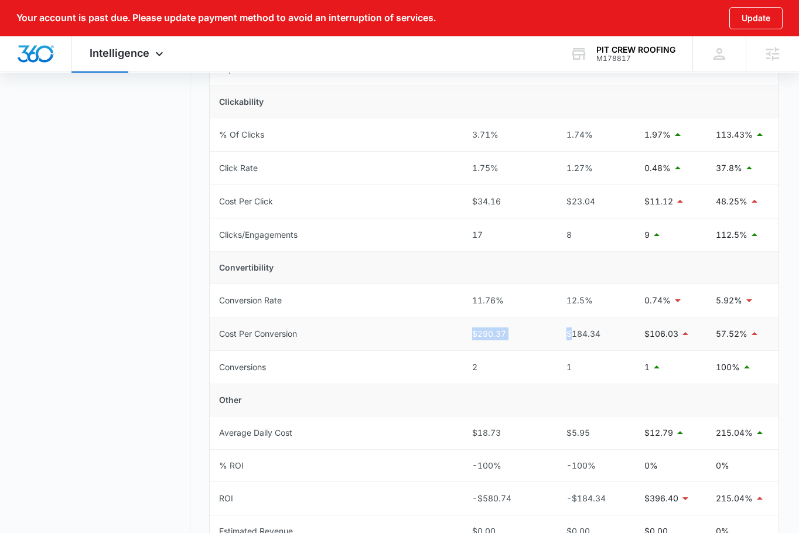
drag, startPoint x: 520, startPoint y: 333, endPoint x: 583, endPoint y: 332, distance: 63.3
click at [579, 333] on tr "Cost Per Conversion $290.37 $184.34 $106.03 57.52%" at bounding box center [494, 334] width 569 height 33
click at [529, 335] on div "$290.37" at bounding box center [505, 334] width 67 height 13
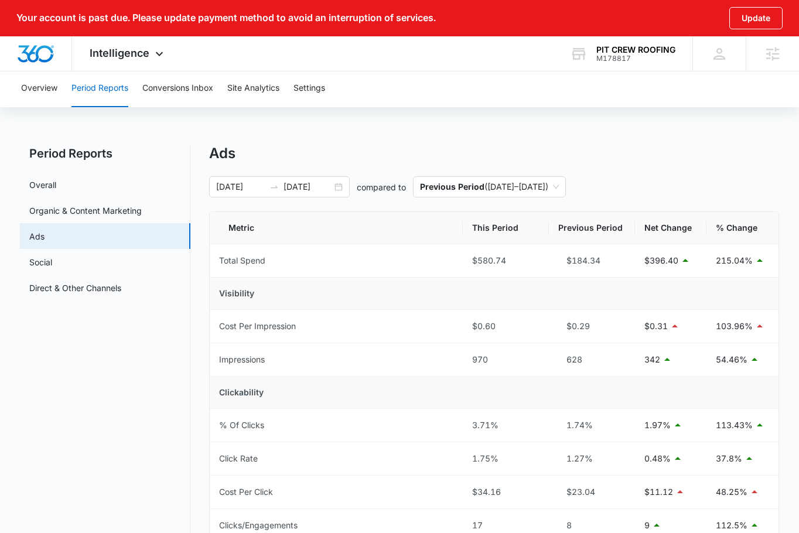
scroll to position [0, 0]
click at [189, 89] on button "Conversions Inbox" at bounding box center [177, 88] width 71 height 37
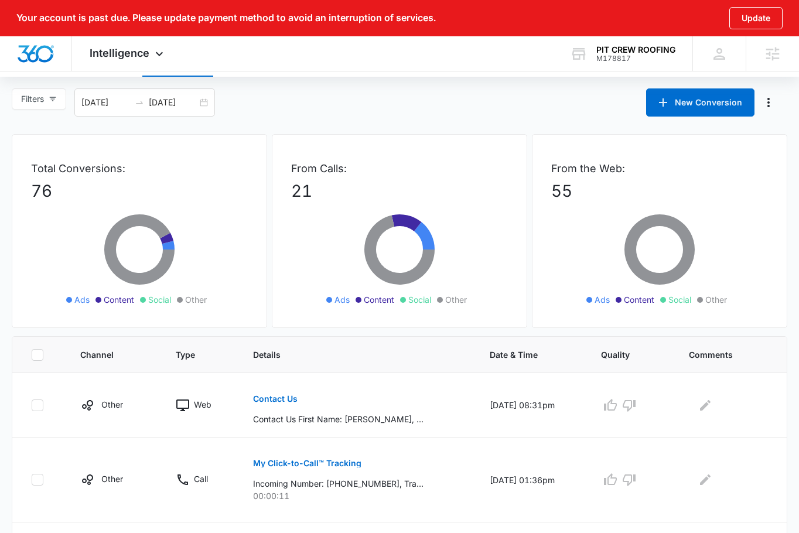
scroll to position [19, 0]
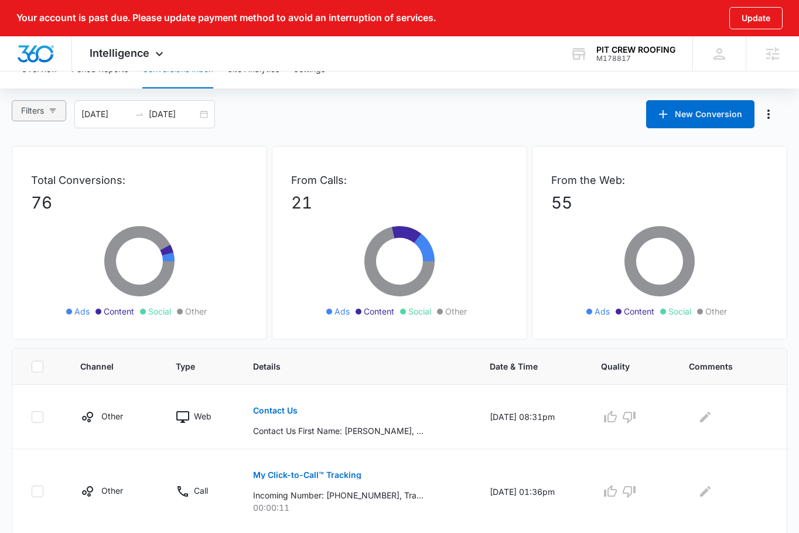
click at [48, 110] on button "Filters" at bounding box center [39, 110] width 54 height 21
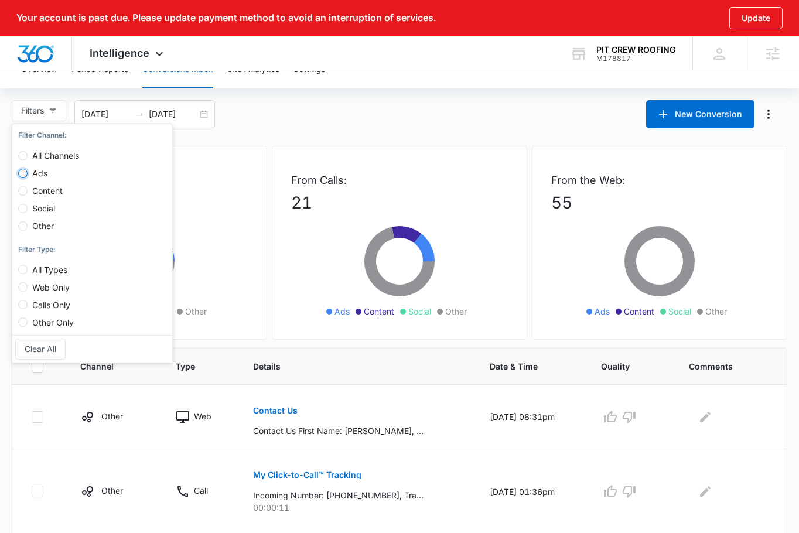
click at [26, 169] on input "Ads" at bounding box center [22, 173] width 9 height 9
radio input "true"
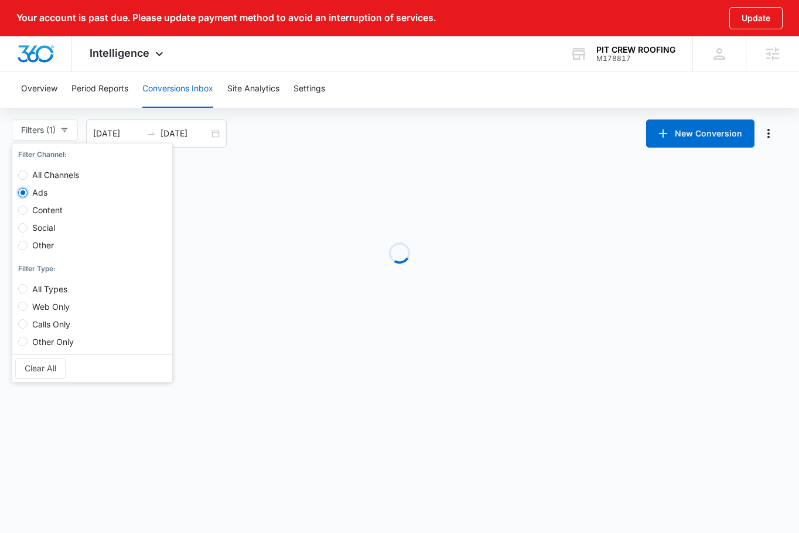
scroll to position [0, 0]
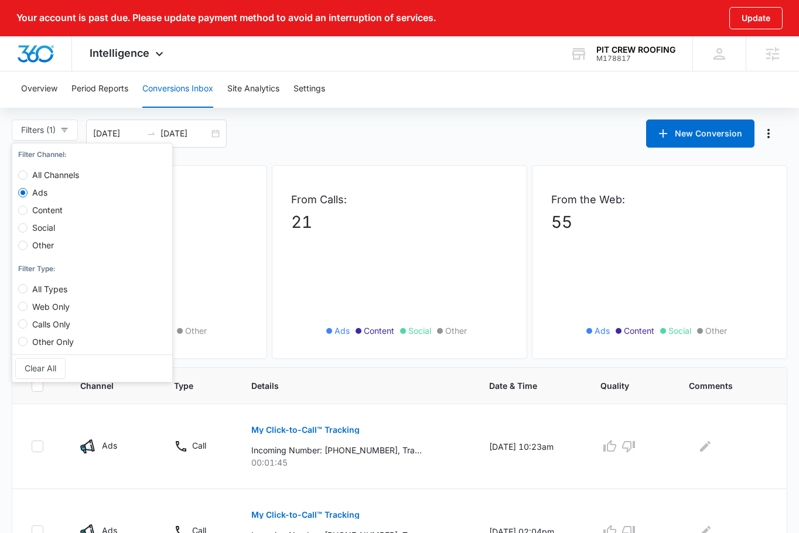
click at [352, 134] on div "Filters (1) Filter Channel : All Channels Ads Content Social Other Filter Type …" at bounding box center [399, 134] width 799 height 28
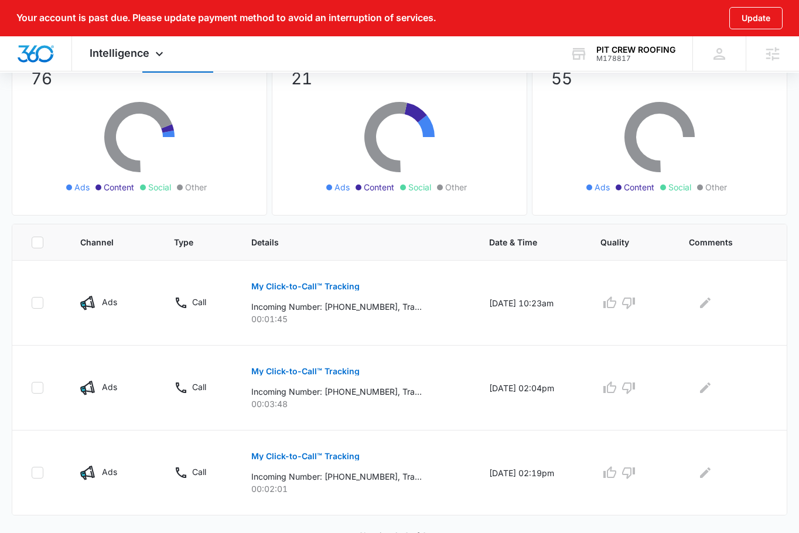
scroll to position [152, 0]
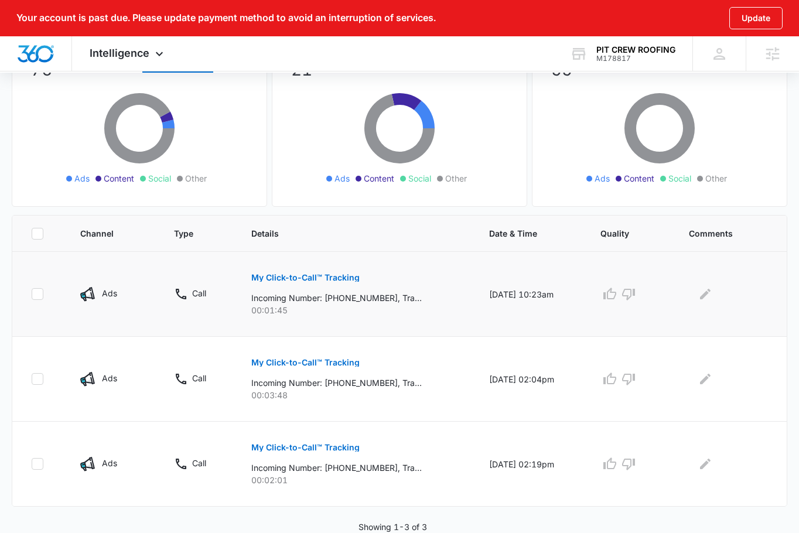
click at [307, 279] on p "My Click-to-Call™ Tracking" at bounding box center [305, 278] width 108 height 8
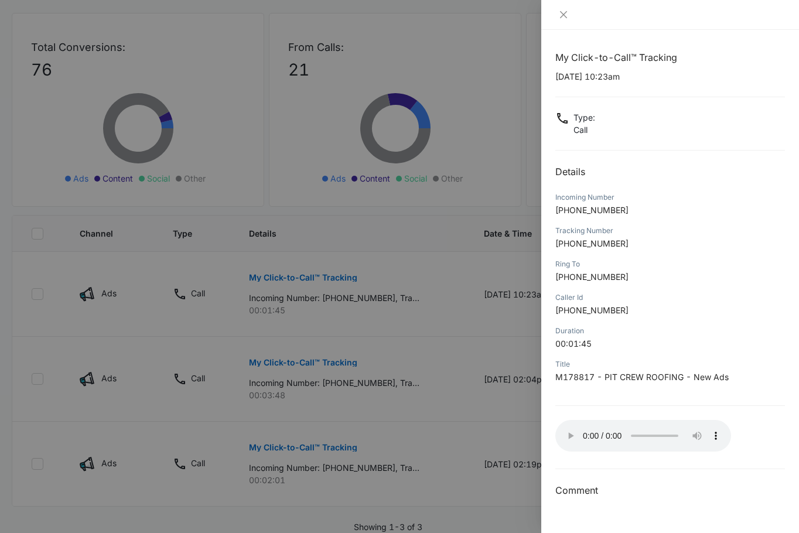
drag, startPoint x: 627, startPoint y: 204, endPoint x: 568, endPoint y: 213, distance: 59.2
click at [568, 213] on div "Incoming Number +13215917552" at bounding box center [670, 207] width 230 height 33
drag, startPoint x: 568, startPoint y: 213, endPoint x: 613, endPoint y: 214, distance: 45.1
click at [613, 214] on span "+13215917552" at bounding box center [591, 210] width 73 height 10
click at [620, 213] on p "+13215917552" at bounding box center [670, 210] width 230 height 12
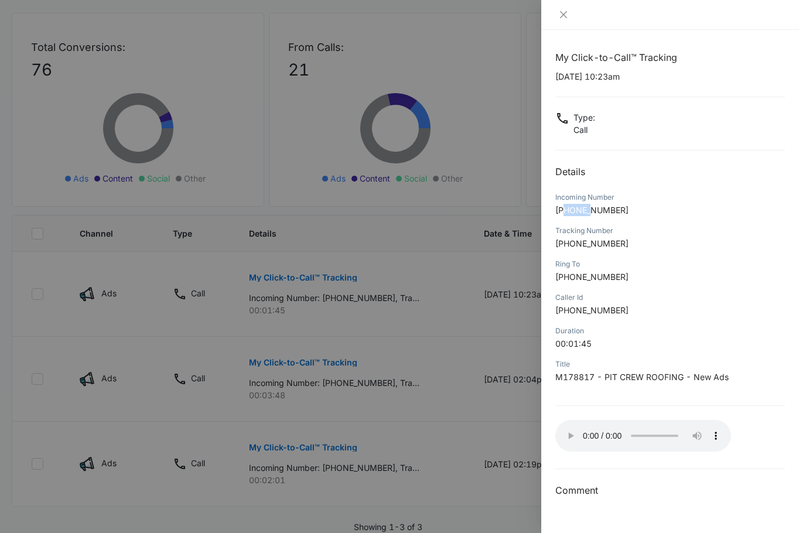
drag, startPoint x: 581, startPoint y: 215, endPoint x: 595, endPoint y: 215, distance: 13.5
click at [595, 215] on p "+13215917552" at bounding box center [670, 210] width 230 height 12
click at [606, 214] on span "+13215917552" at bounding box center [591, 210] width 73 height 10
click at [449, 382] on div at bounding box center [399, 266] width 799 height 533
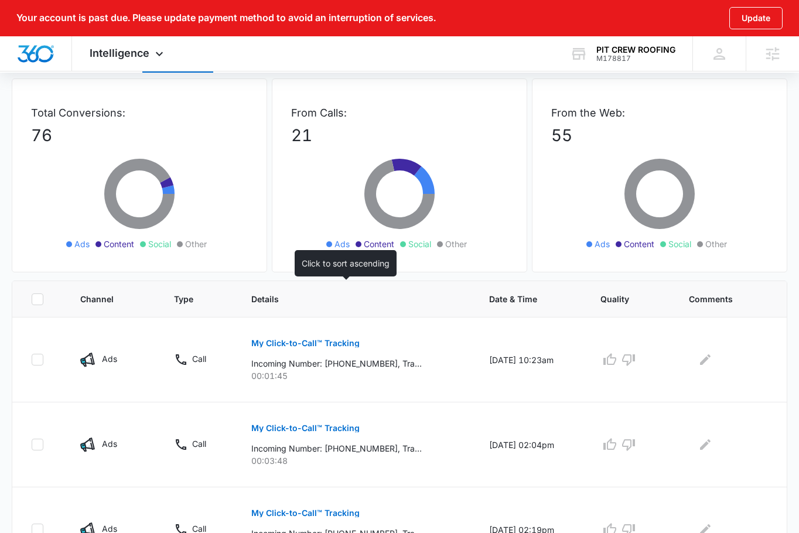
scroll to position [0, 0]
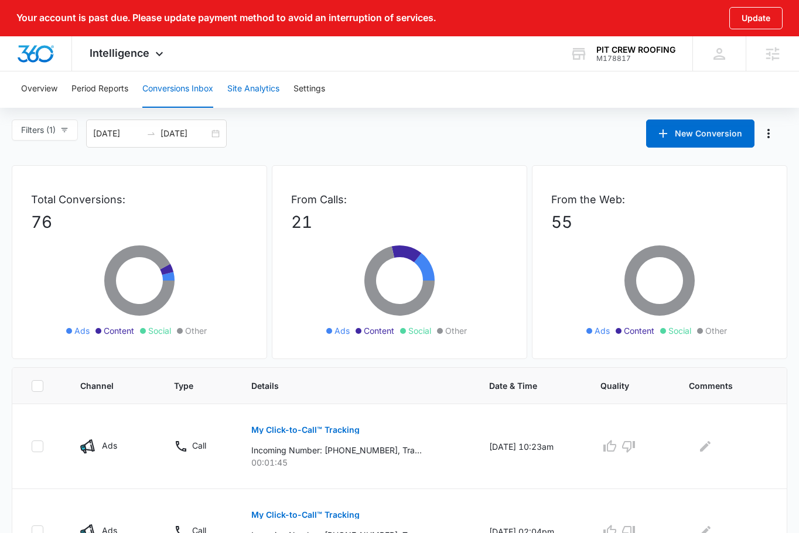
click at [232, 90] on button "Site Analytics" at bounding box center [253, 88] width 52 height 37
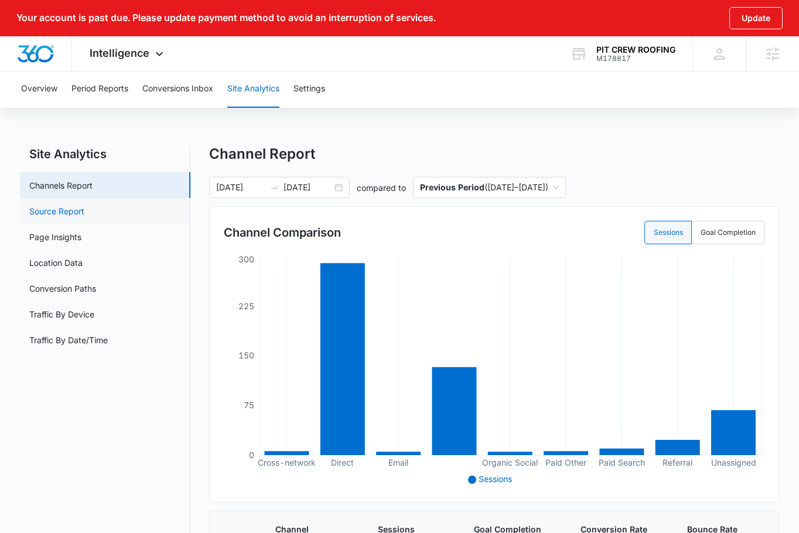
click at [84, 209] on link "Source Report" at bounding box center [56, 211] width 55 height 12
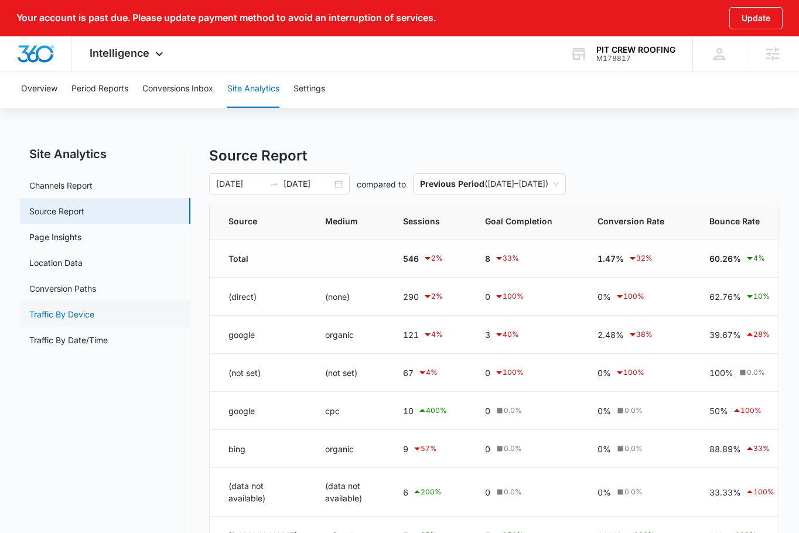
click at [94, 308] on link "Traffic By Device" at bounding box center [61, 314] width 65 height 12
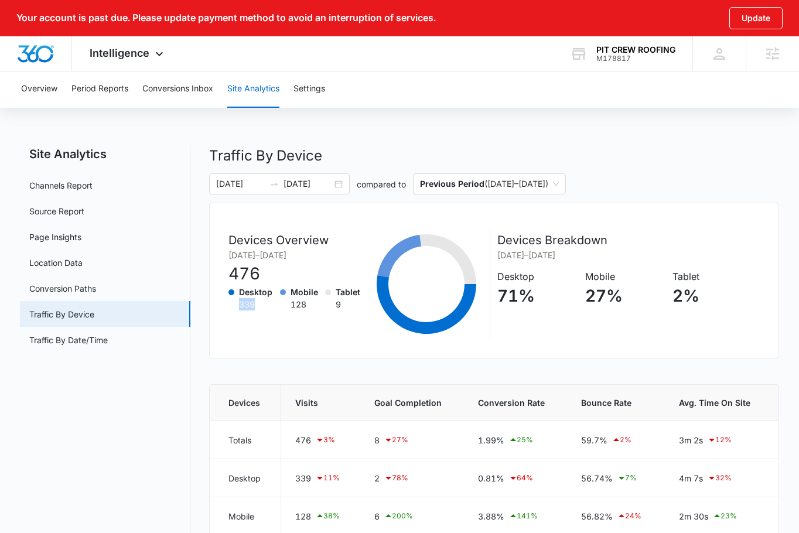
drag, startPoint x: 257, startPoint y: 302, endPoint x: 237, endPoint y: 305, distance: 20.6
click at [237, 305] on div "Desktop 339" at bounding box center [250, 298] width 43 height 25
click at [298, 318] on div "Devices Overview 08/16/2025 – 09/15/2025 476 Desktop 339 Mobile 128 Tablet 9" at bounding box center [298, 283] width 139 height 105
click at [93, 185] on link "Channels Report" at bounding box center [60, 185] width 63 height 12
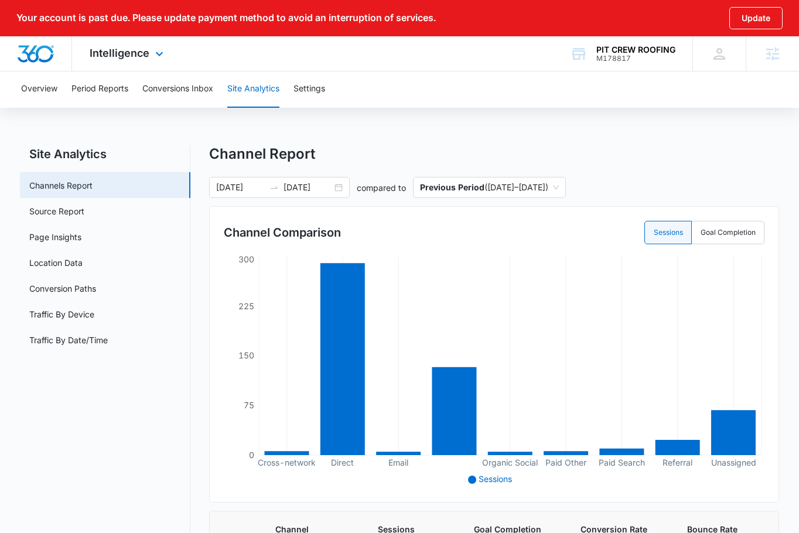
click at [154, 68] on div "Intelligence Apps Reputation Forms CRM Email Social Payments POS Content Ads In…" at bounding box center [128, 53] width 112 height 35
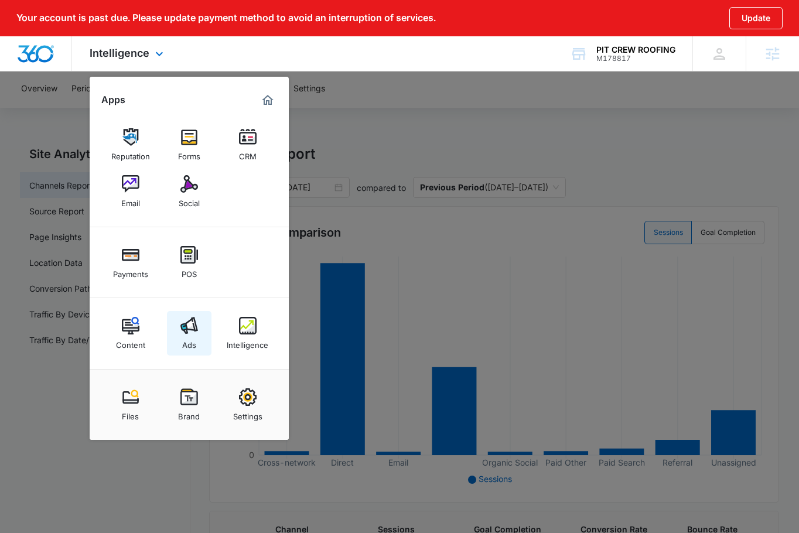
click at [191, 331] on img at bounding box center [189, 326] width 18 height 18
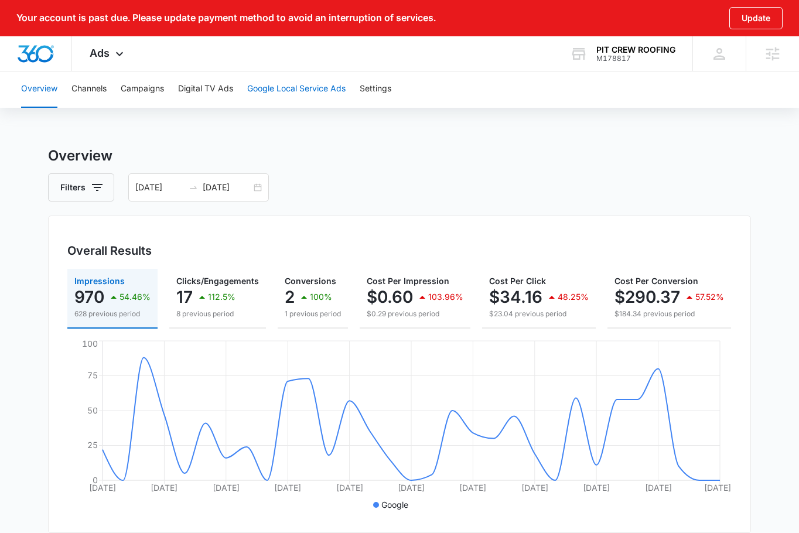
click at [284, 93] on button "Google Local Service Ads" at bounding box center [296, 88] width 98 height 37
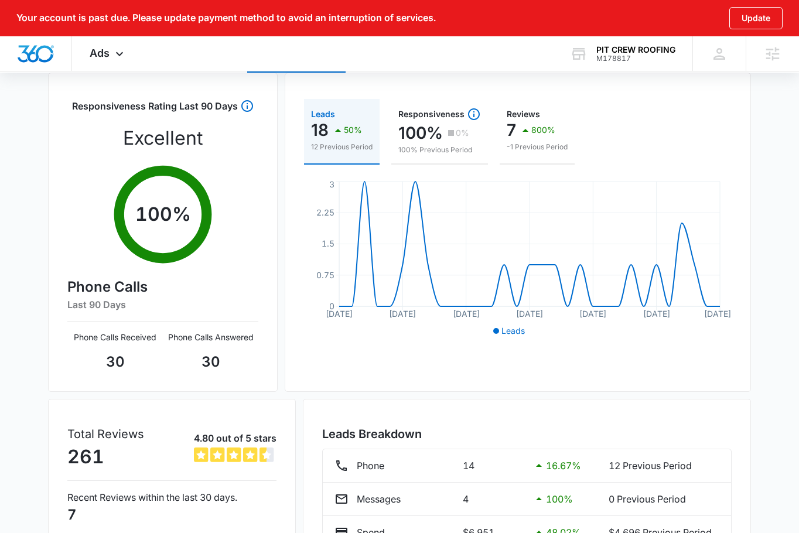
scroll to position [222, 0]
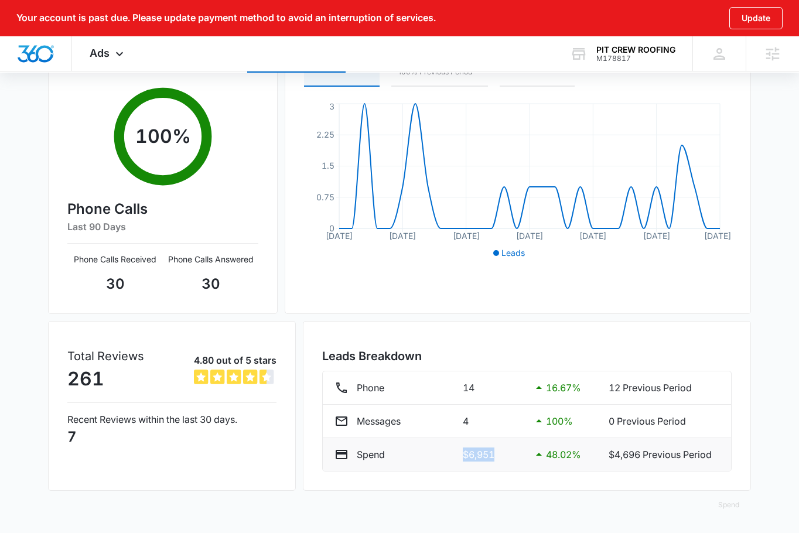
drag, startPoint x: 439, startPoint y: 462, endPoint x: 521, endPoint y: 459, distance: 82.1
click at [521, 459] on li "Spend $6,951 48.02 % $4,696 Previous Period" at bounding box center [527, 454] width 408 height 33
click at [487, 482] on div "Leads Breakdown Phone 14 16.67 % 12 Previous Period Messages 4 100 % 0 Previous…" at bounding box center [527, 406] width 448 height 170
drag, startPoint x: 343, startPoint y: 381, endPoint x: 471, endPoint y: 389, distance: 128.0
click at [471, 389] on div "Phone 14 16.67 % 12 Previous Period" at bounding box center [527, 388] width 385 height 14
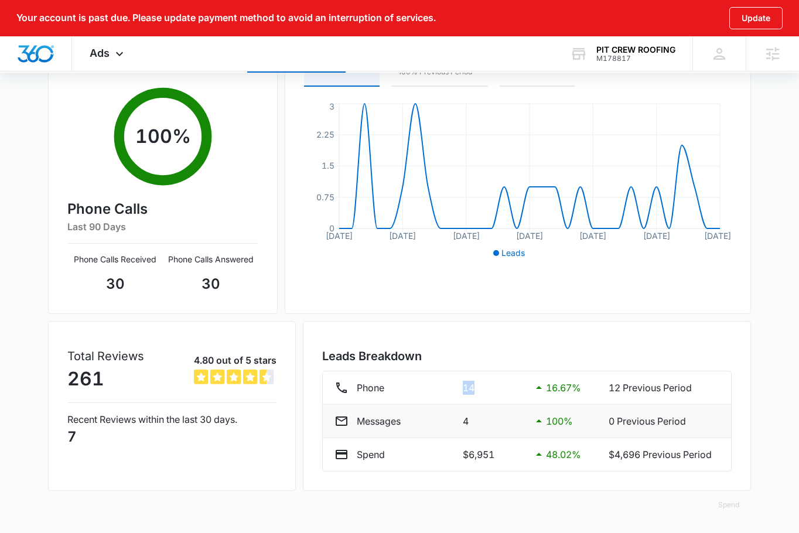
drag, startPoint x: 476, startPoint y: 386, endPoint x: 467, endPoint y: 421, distance: 35.7
click at [423, 385] on div "Phone 14 16.67 % 12 Previous Period" at bounding box center [527, 388] width 385 height 14
click at [480, 417] on p "4" at bounding box center [492, 421] width 59 height 14
drag, startPoint x: 466, startPoint y: 425, endPoint x: 456, endPoint y: 425, distance: 9.4
click at [456, 425] on div "Messages 4 100 % 0 Previous Period" at bounding box center [527, 421] width 385 height 14
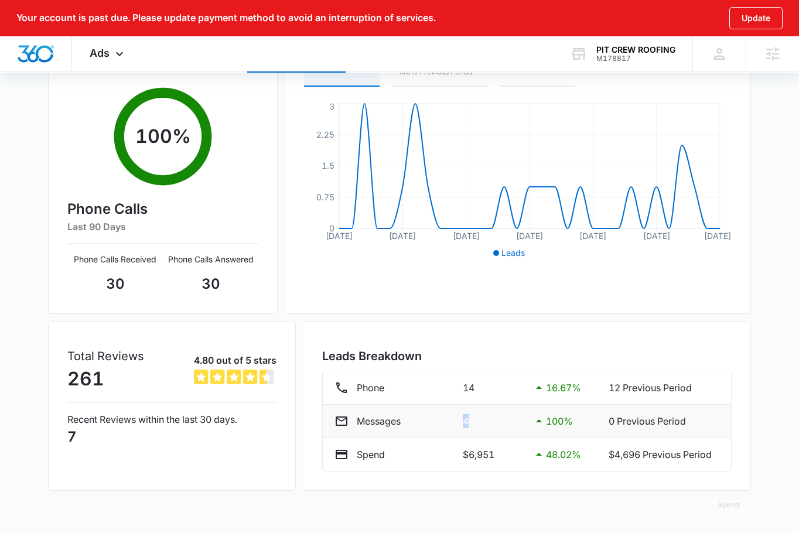
click at [479, 425] on p "4" at bounding box center [492, 421] width 59 height 14
drag, startPoint x: 496, startPoint y: 458, endPoint x: 462, endPoint y: 458, distance: 34.6
click at [463, 458] on p "$6,951" at bounding box center [492, 455] width 59 height 14
click at [503, 471] on ul "Phone 14 16.67 % 12 Previous Period Messages 4 100 % 0 Previous Period Spend $6…" at bounding box center [527, 421] width 410 height 101
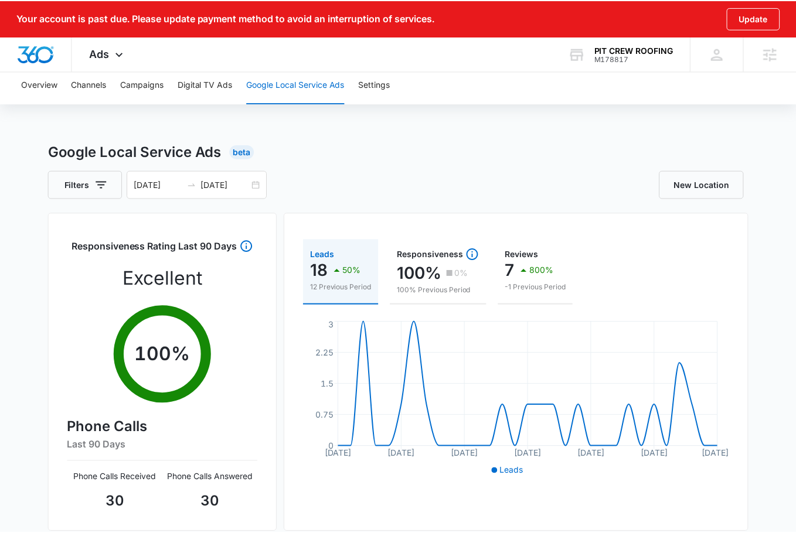
scroll to position [0, 0]
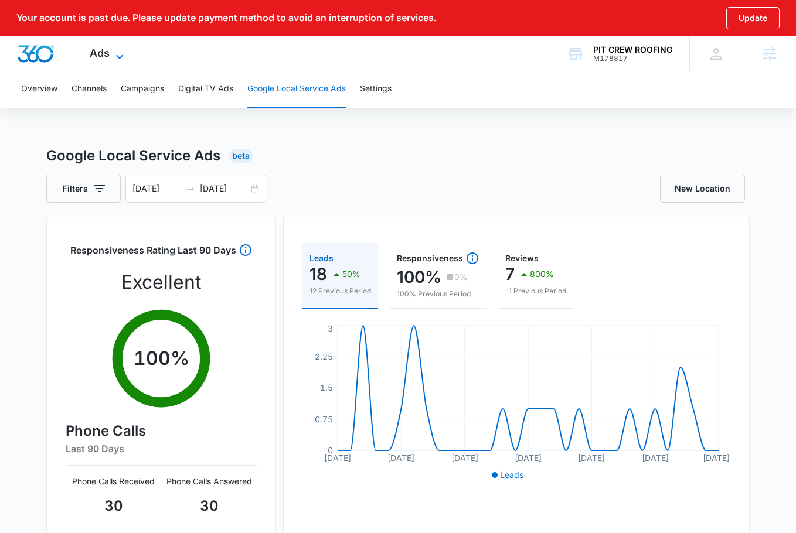
click at [119, 57] on icon at bounding box center [119, 56] width 7 height 4
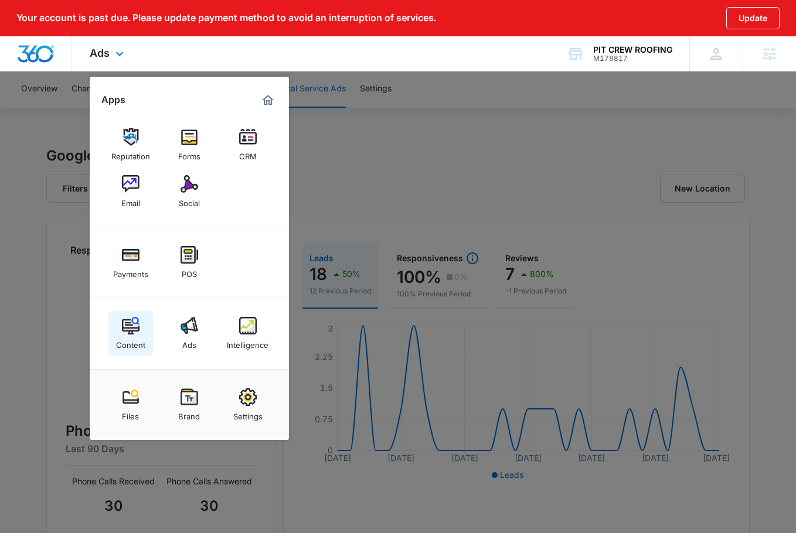
click at [135, 327] on img at bounding box center [131, 326] width 18 height 18
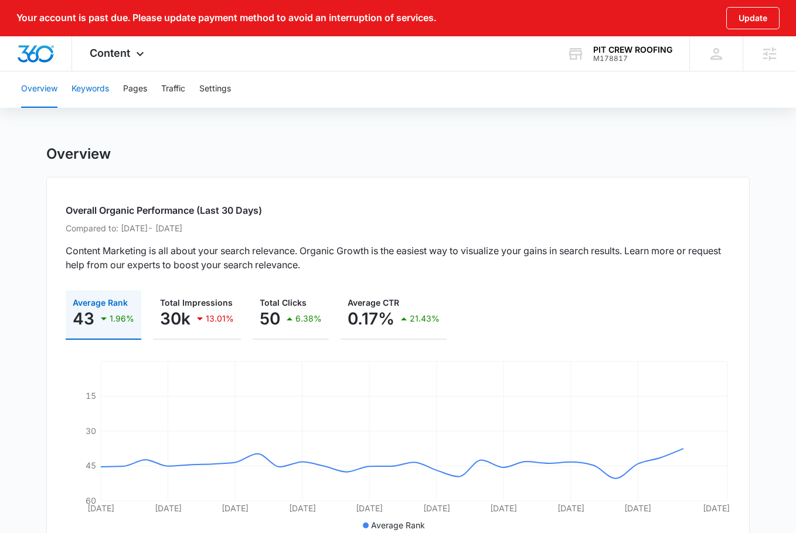
click at [96, 80] on button "Keywords" at bounding box center [89, 88] width 37 height 37
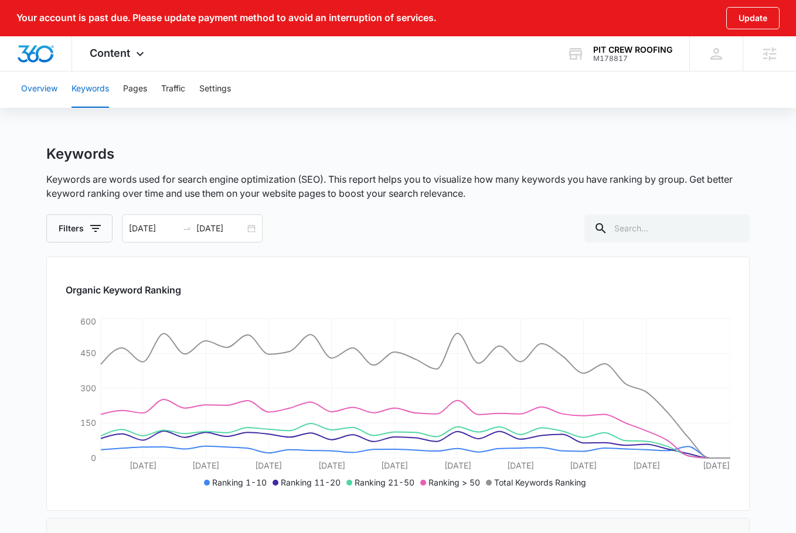
click at [45, 94] on button "Overview" at bounding box center [39, 88] width 36 height 37
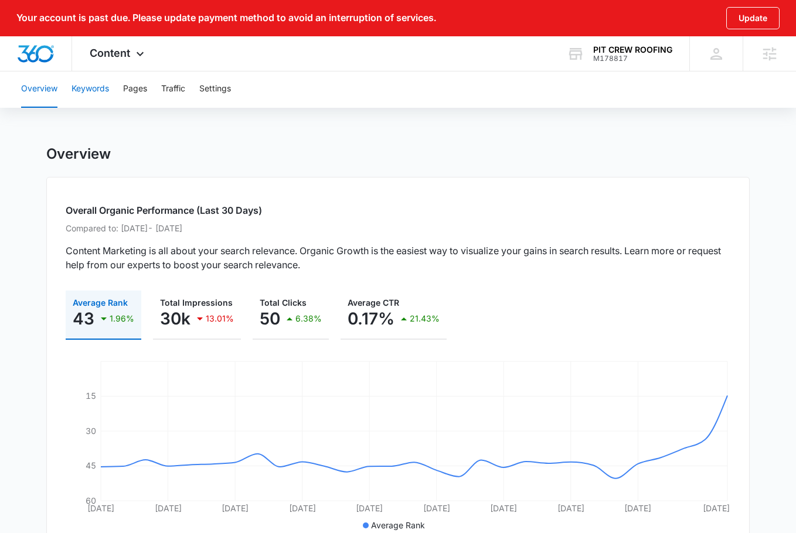
click at [87, 94] on button "Keywords" at bounding box center [89, 88] width 37 height 37
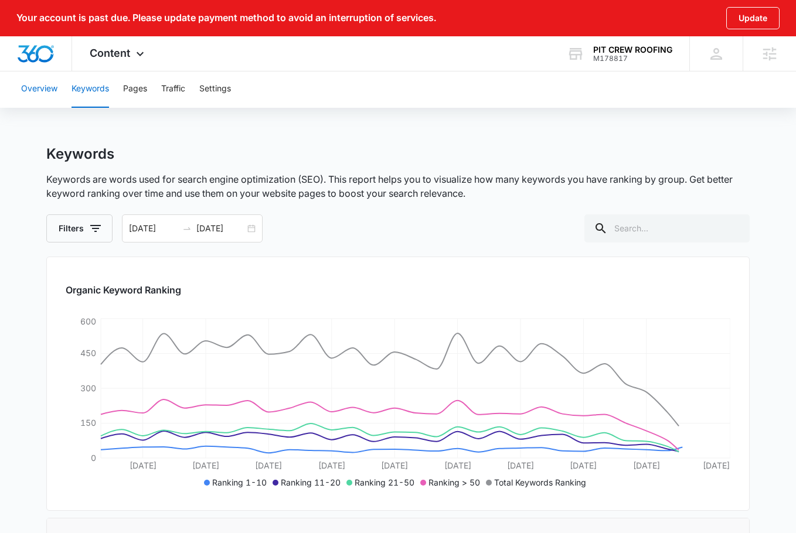
click at [39, 94] on button "Overview" at bounding box center [39, 88] width 36 height 37
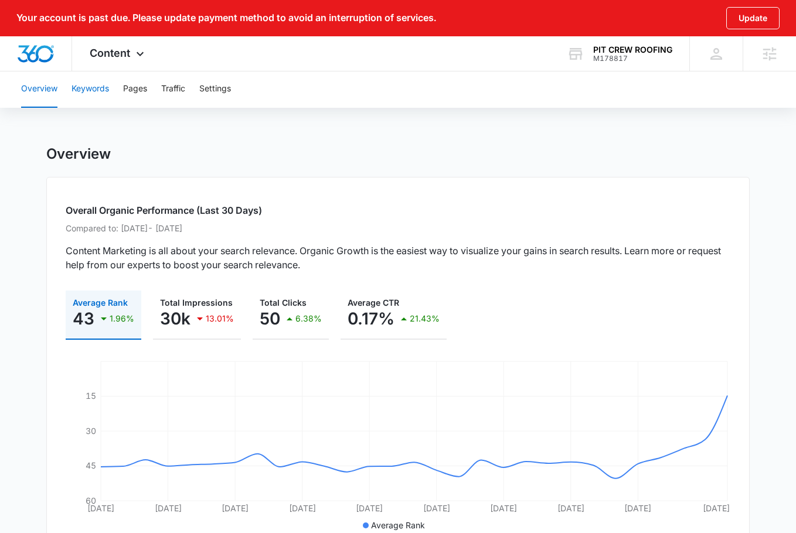
click at [88, 88] on button "Keywords" at bounding box center [89, 88] width 37 height 37
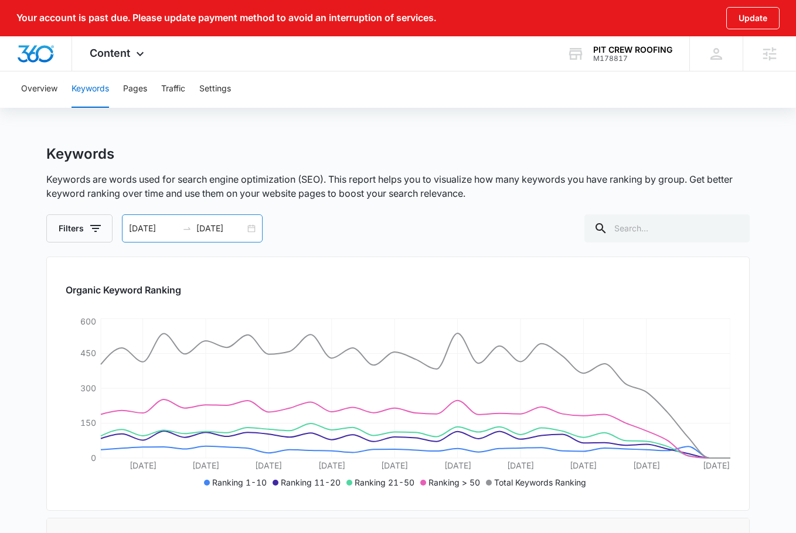
click at [256, 229] on div "08/16/2025 09/15/2025" at bounding box center [192, 228] width 141 height 28
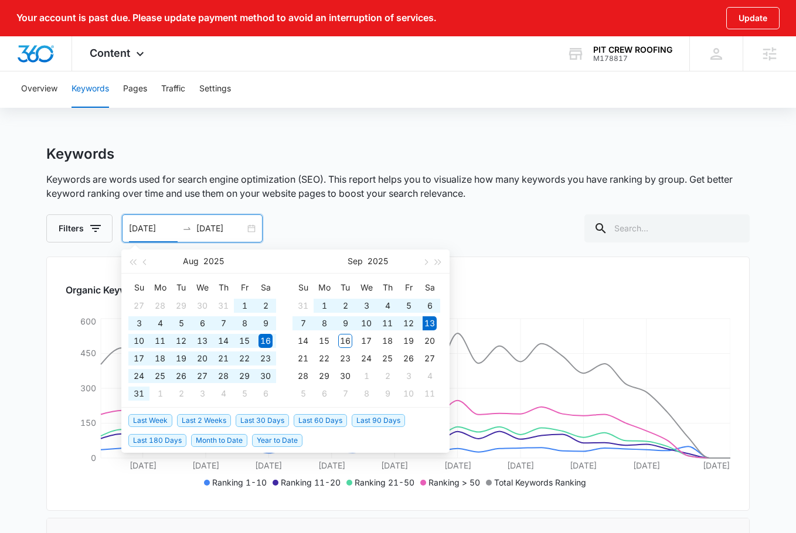
click at [176, 444] on span "Last 180 Days" at bounding box center [157, 440] width 58 height 13
type input "03/17/2025"
type input "09/13/2025"
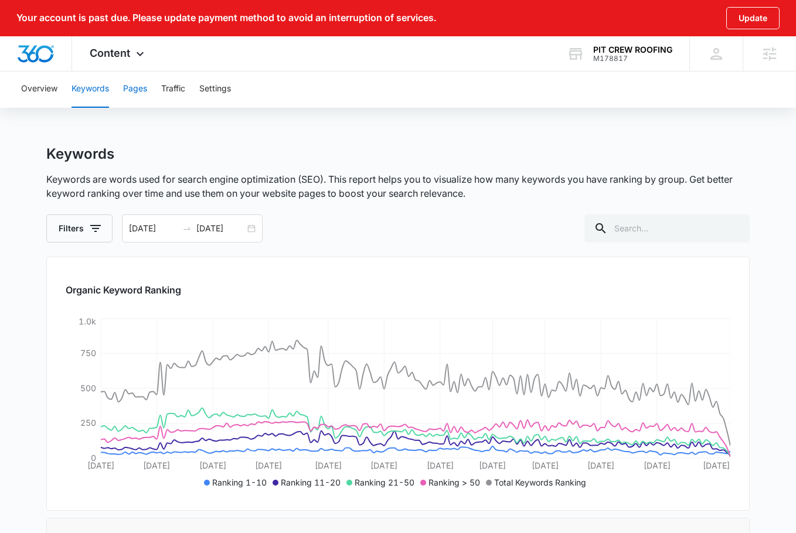
click at [137, 86] on button "Pages" at bounding box center [135, 88] width 24 height 37
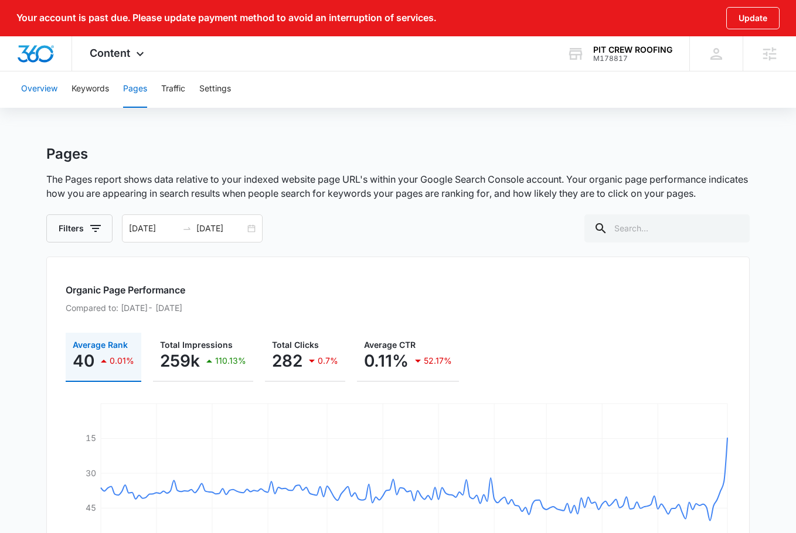
click at [33, 88] on button "Overview" at bounding box center [39, 88] width 36 height 37
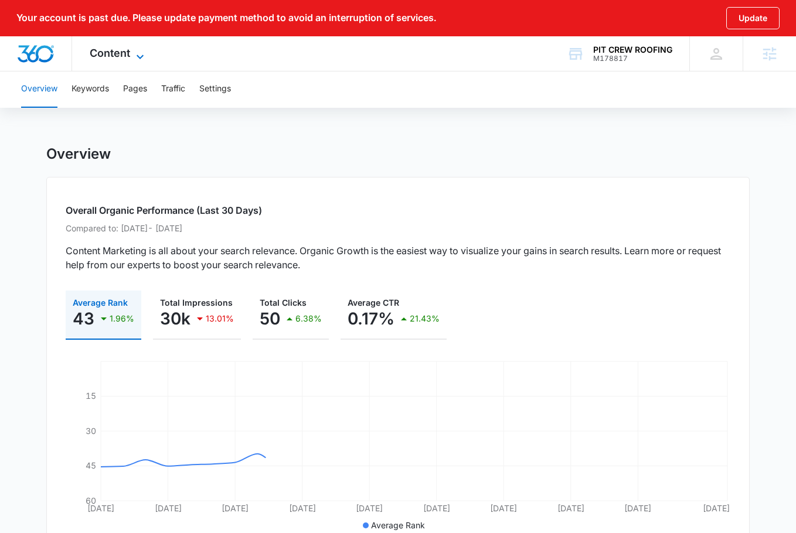
click at [111, 56] on span "Content" at bounding box center [110, 53] width 40 height 12
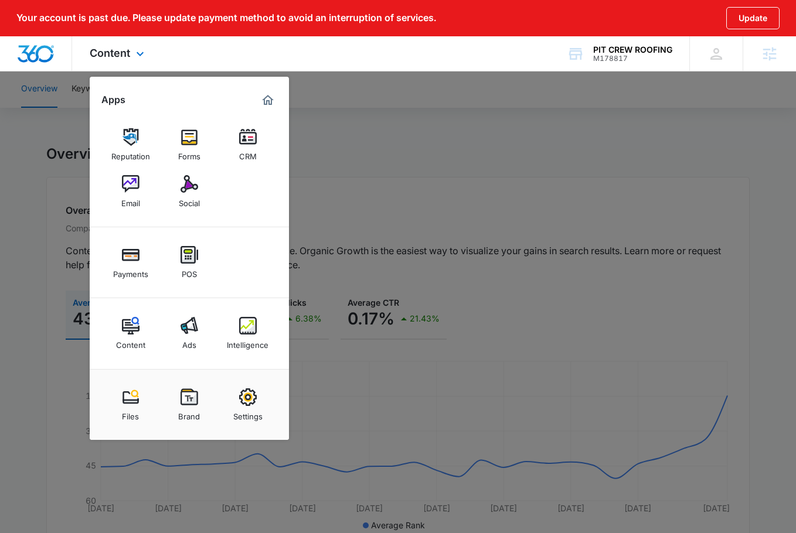
click at [190, 356] on div "Content Ads Intelligence" at bounding box center [189, 333] width 199 height 71
click at [185, 337] on div "Ads" at bounding box center [189, 342] width 14 height 15
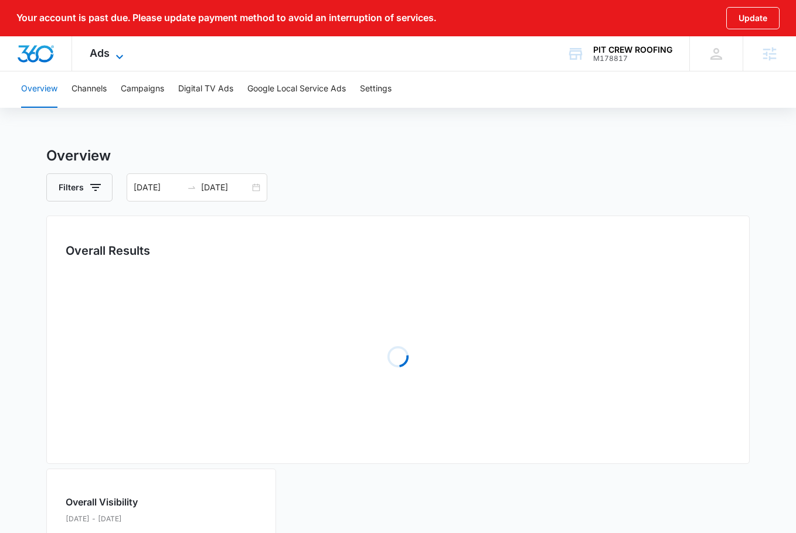
click at [112, 52] on icon at bounding box center [119, 57] width 14 height 14
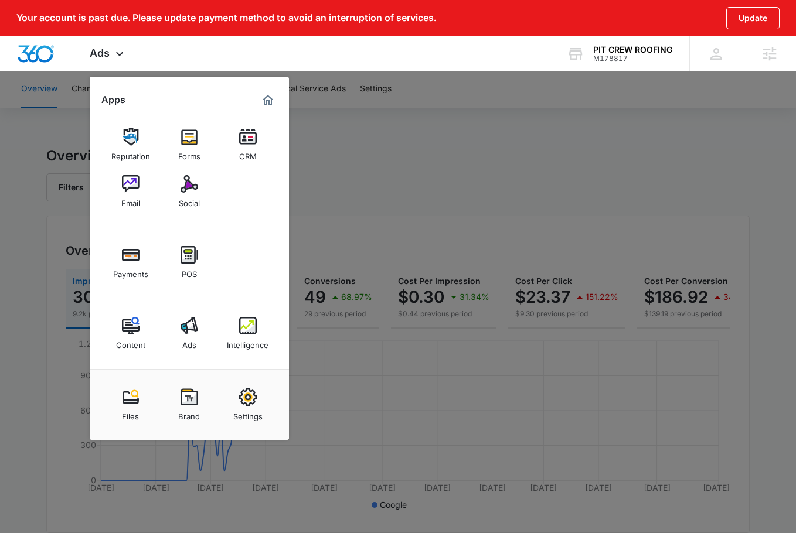
click at [308, 87] on div at bounding box center [398, 266] width 796 height 533
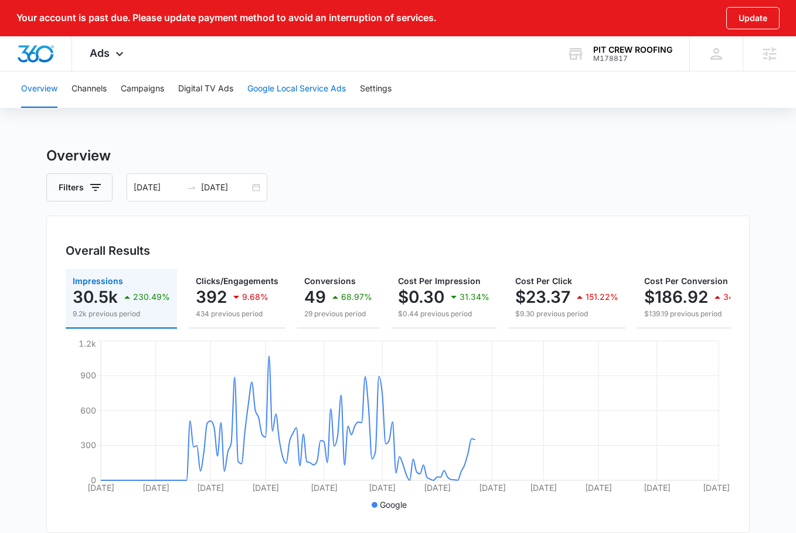
click at [288, 89] on button "Google Local Service Ads" at bounding box center [296, 88] width 98 height 37
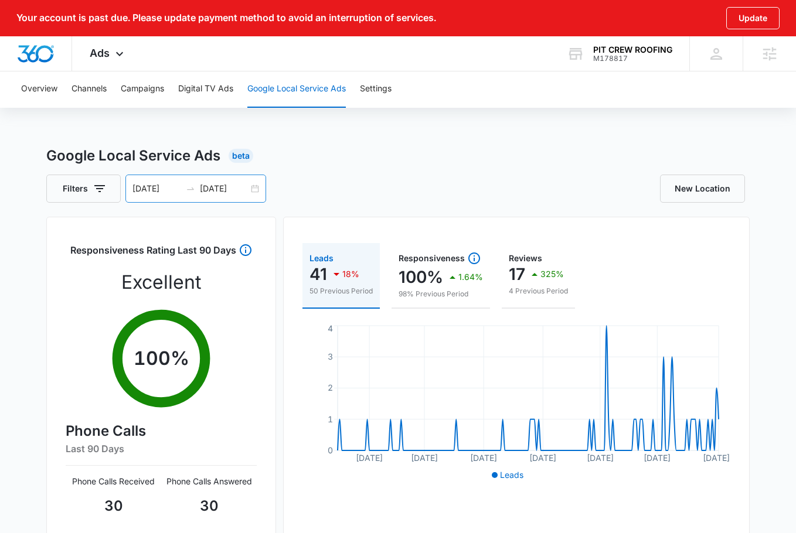
click at [258, 193] on div "03/17/2025 09/13/2025" at bounding box center [195, 189] width 141 height 28
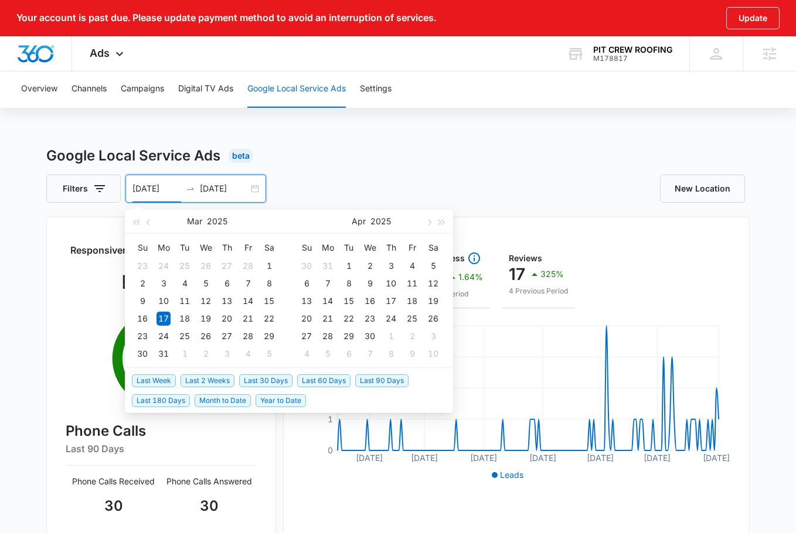
click at [255, 383] on span "Last 30 Days" at bounding box center [265, 380] width 53 height 13
type input "08/17/2025"
type input "09/16/2025"
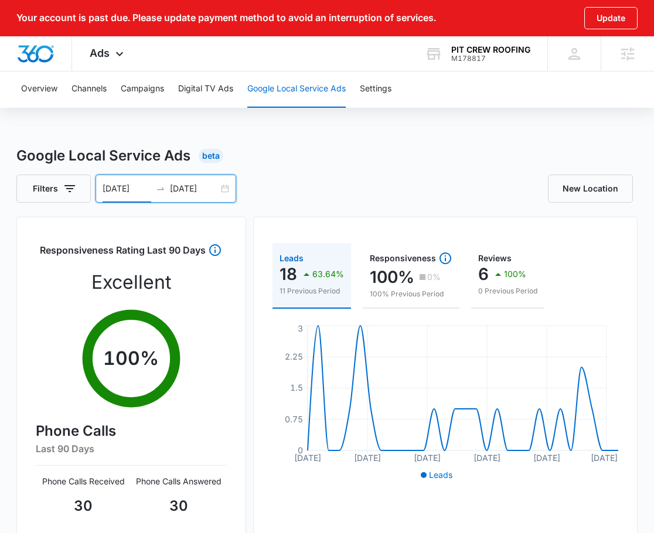
click at [445, 124] on div "Overview Channels Campaigns Digital TV Ads Google Local Service Ads Settings Go…" at bounding box center [327, 419] width 654 height 699
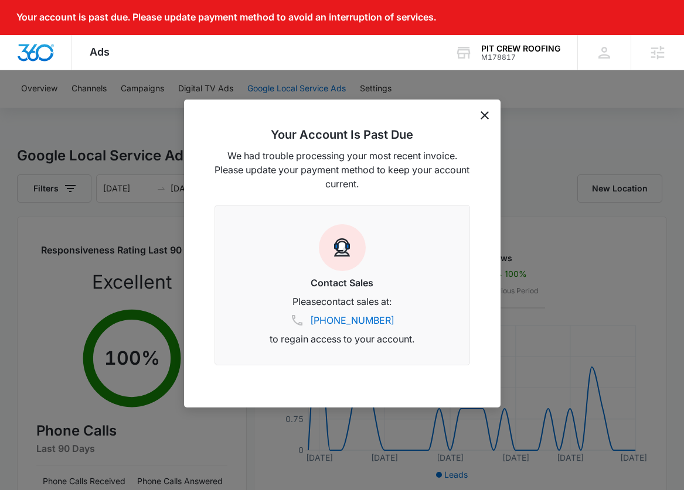
click at [486, 113] on icon "dismiss this dialog" at bounding box center [484, 115] width 8 height 8
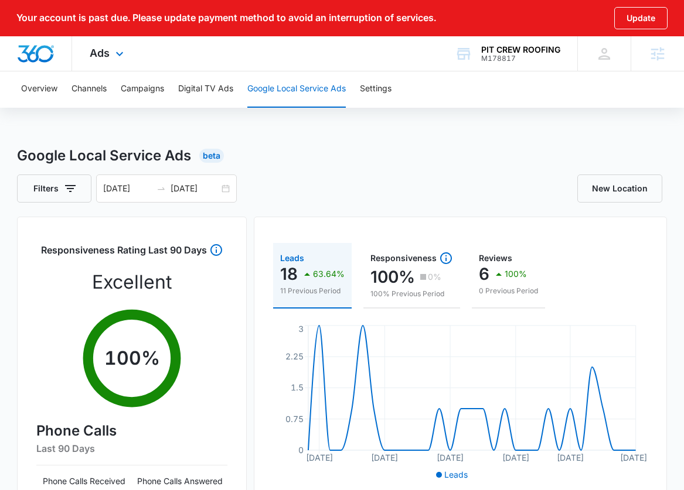
click at [110, 49] on div "Ads Apps Reputation Forms CRM Email Social Payments POS Content Ads Intelligenc…" at bounding box center [108, 53] width 72 height 35
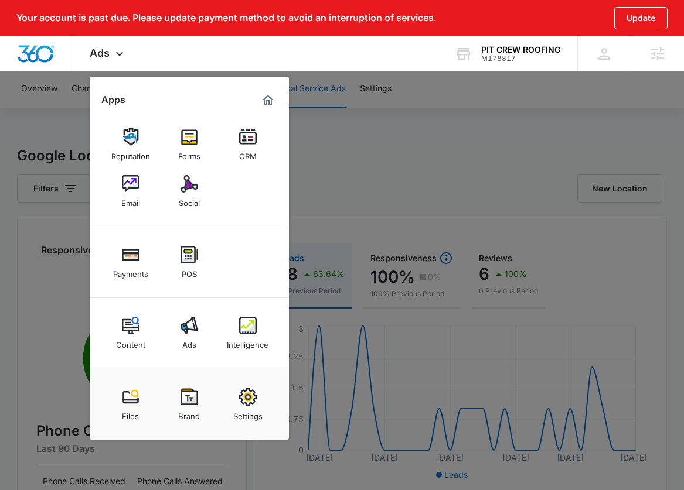
click at [375, 125] on div at bounding box center [342, 245] width 684 height 490
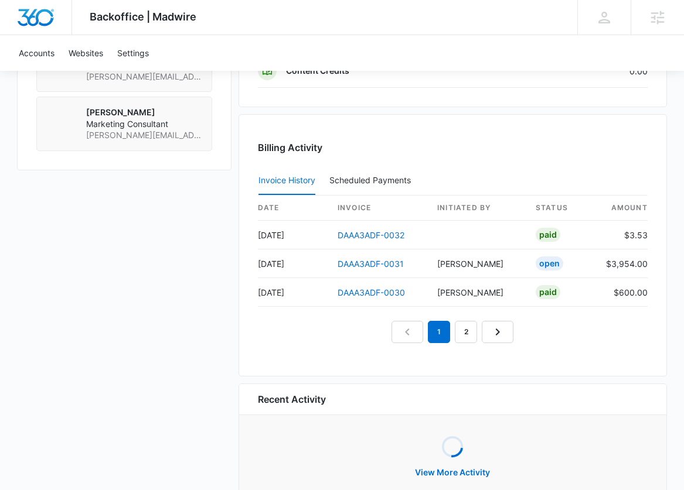
scroll to position [1168, 0]
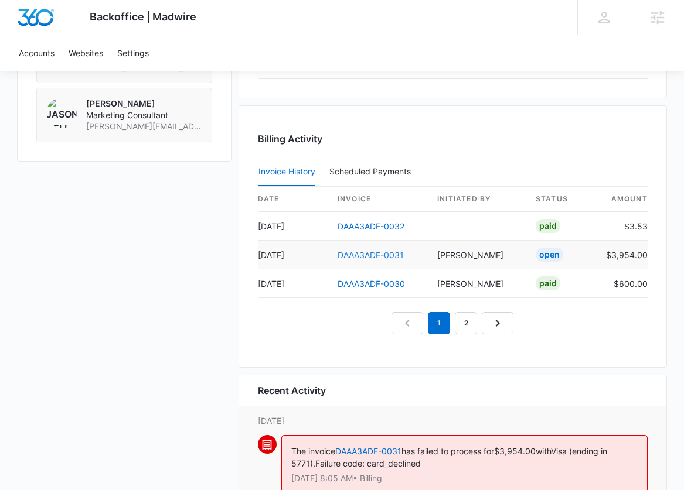
click at [357, 257] on link "DAAA3ADF-0031" at bounding box center [370, 255] width 66 height 10
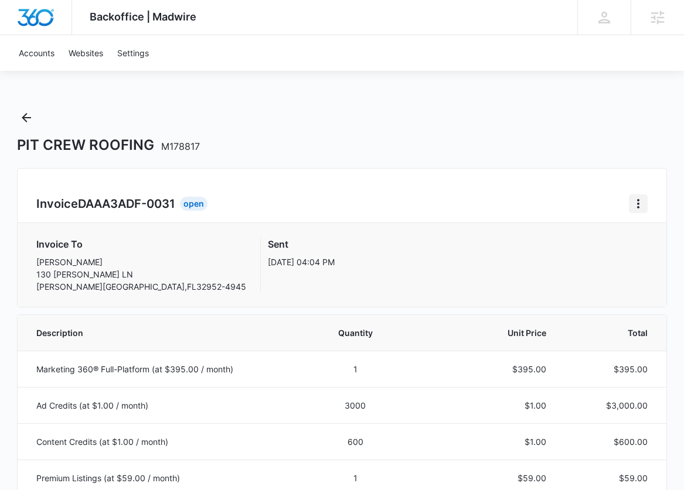
click at [636, 210] on icon "Home" at bounding box center [638, 204] width 14 height 14
click at [592, 247] on button "Retry Payment" at bounding box center [592, 254] width 110 height 18
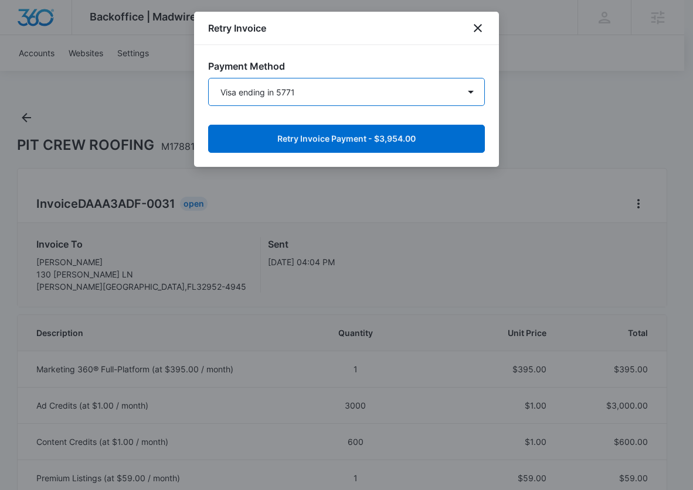
click at [312, 87] on select "Visa ending in 5771 Visa ending in 5771 Visa ending in 5771 Amex ending in 3068…" at bounding box center [346, 92] width 277 height 28
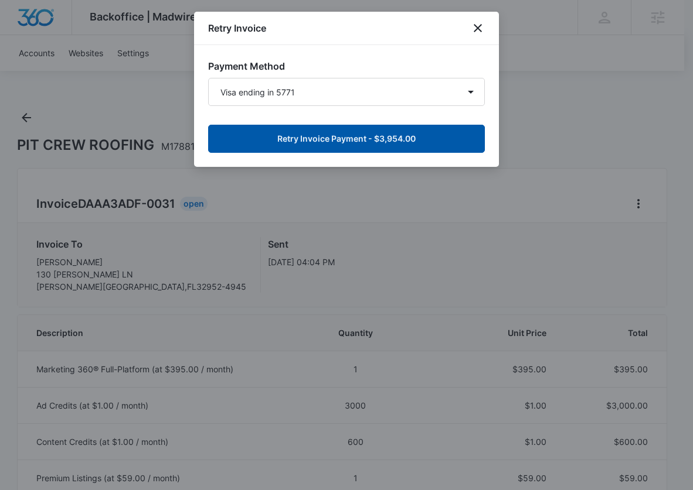
click at [325, 132] on button "Retry Invoice Payment - $3,954.00" at bounding box center [346, 139] width 277 height 28
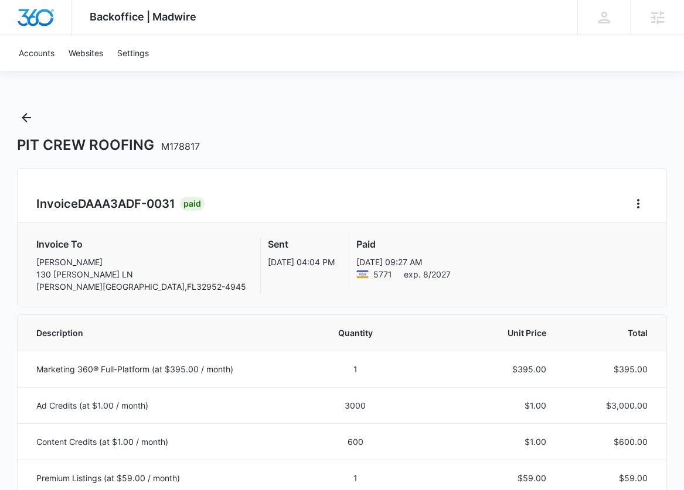
click at [424, 195] on div "Invoice DAAA3ADF-0031 Paid" at bounding box center [341, 204] width 611 height 19
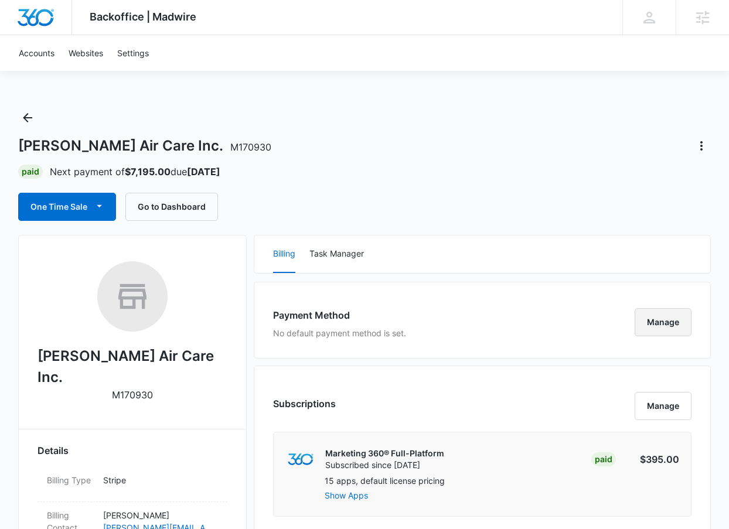
click at [657, 320] on button "Manage" at bounding box center [663, 322] width 57 height 28
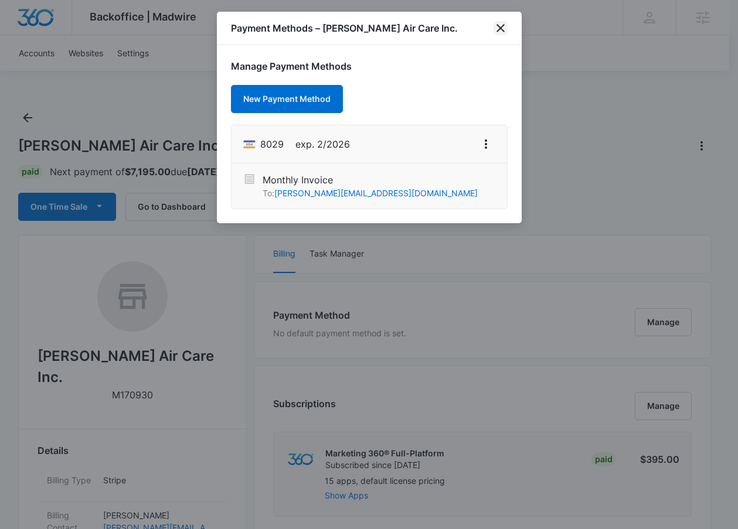
click at [499, 28] on icon "close" at bounding box center [500, 28] width 8 height 8
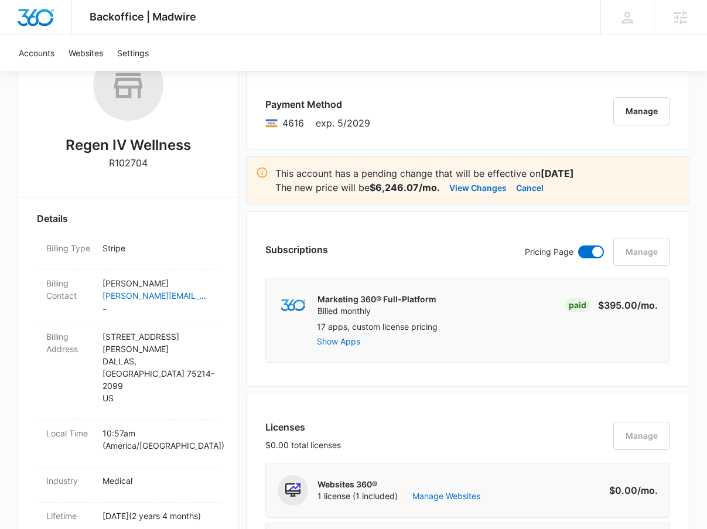
scroll to position [213, 0]
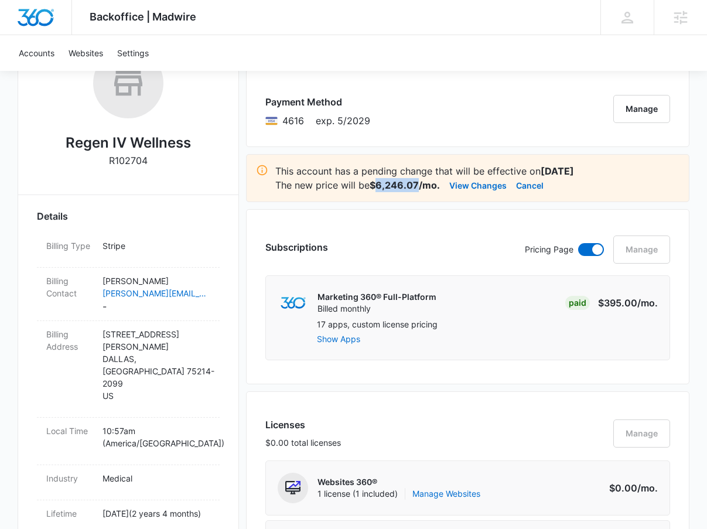
drag, startPoint x: 419, startPoint y: 183, endPoint x: 379, endPoint y: 185, distance: 39.9
click at [379, 185] on strong "$6,246.07/mo." at bounding box center [405, 185] width 70 height 12
click at [383, 184] on strong "$6,246.07/mo." at bounding box center [405, 185] width 70 height 12
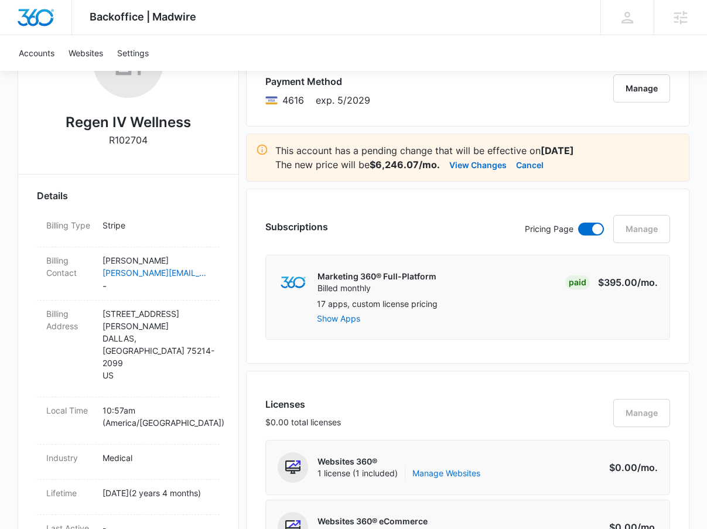
scroll to position [161, 0]
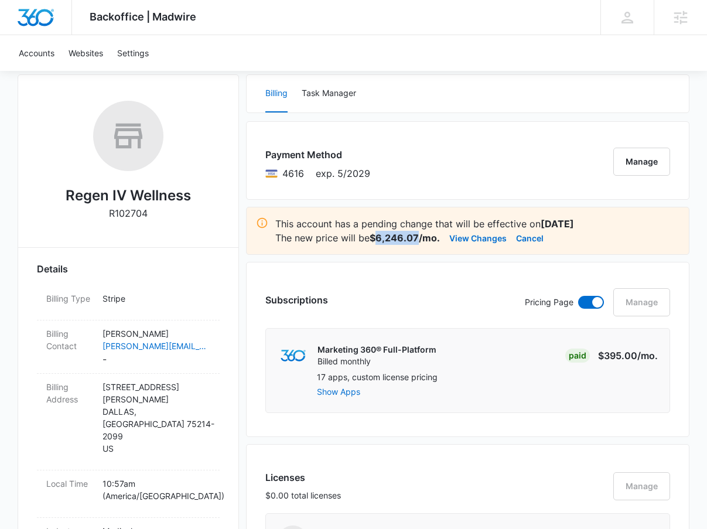
drag, startPoint x: 377, startPoint y: 239, endPoint x: 417, endPoint y: 236, distance: 40.5
click at [417, 236] on strong "$6,246.07/mo." at bounding box center [405, 238] width 70 height 12
click at [467, 179] on div "Payment Method 4616 exp. 5/2029 Manage" at bounding box center [467, 160] width 443 height 79
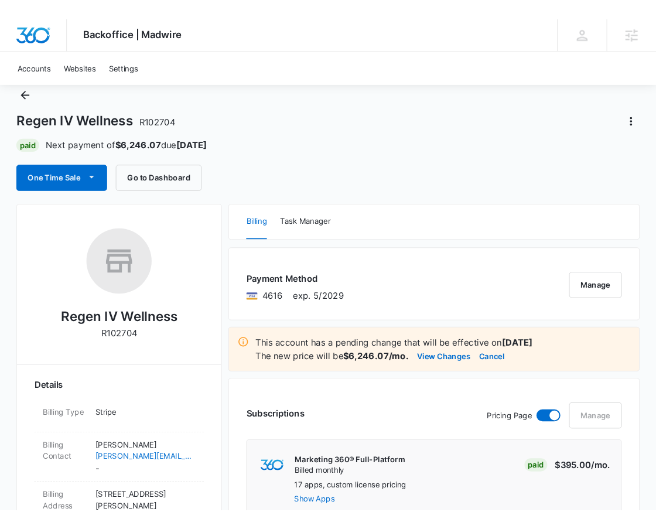
scroll to position [0, 0]
